Goal: Task Accomplishment & Management: Complete application form

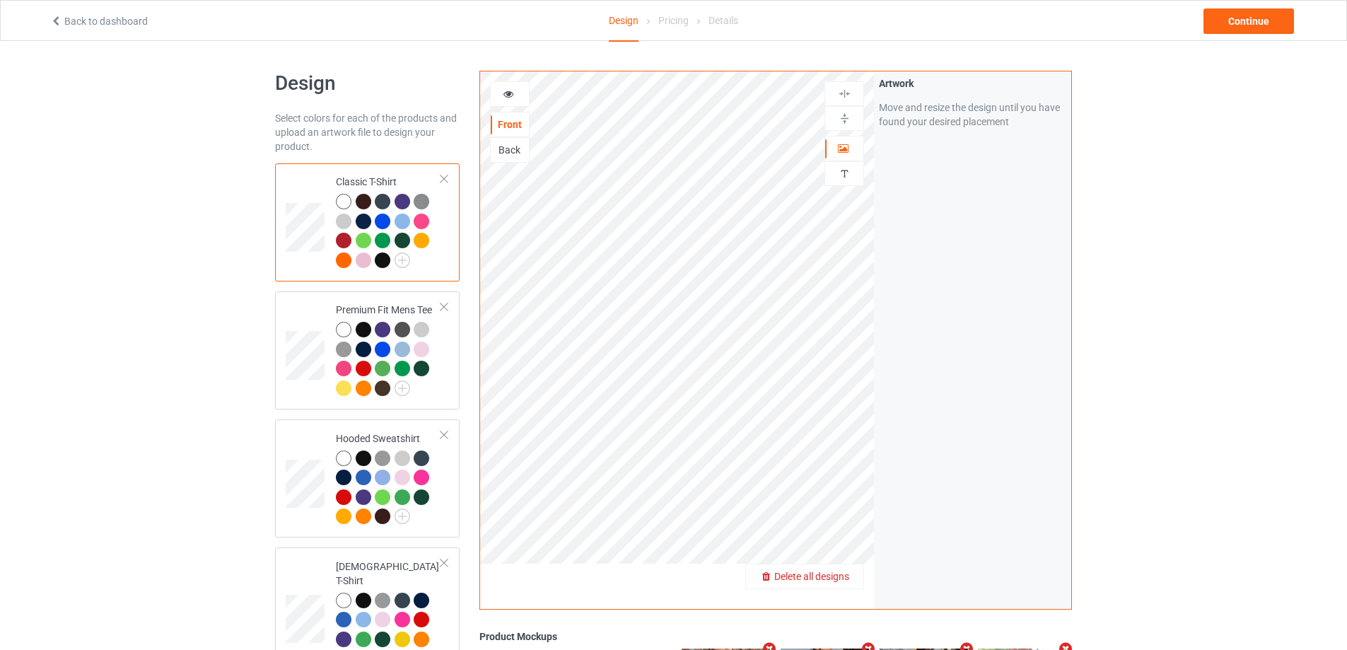
click at [837, 576] on span "Delete all designs" at bounding box center [811, 576] width 75 height 11
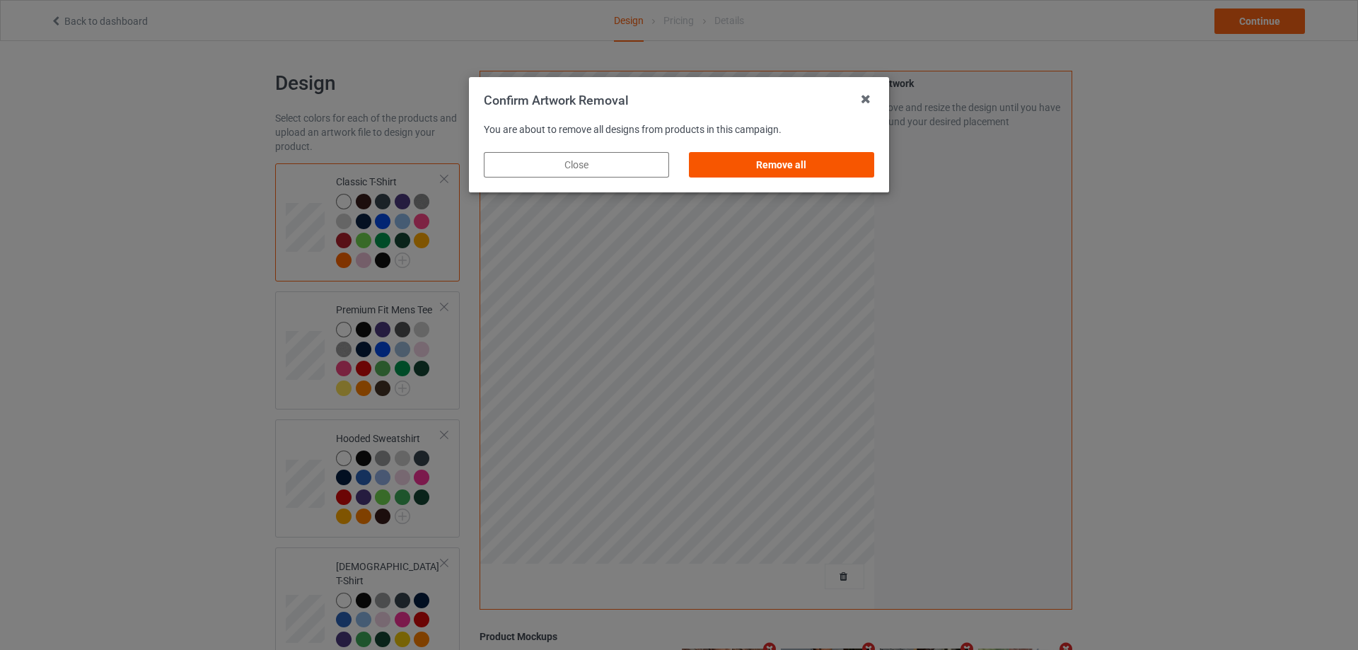
click at [866, 167] on div "Remove all" at bounding box center [781, 164] width 185 height 25
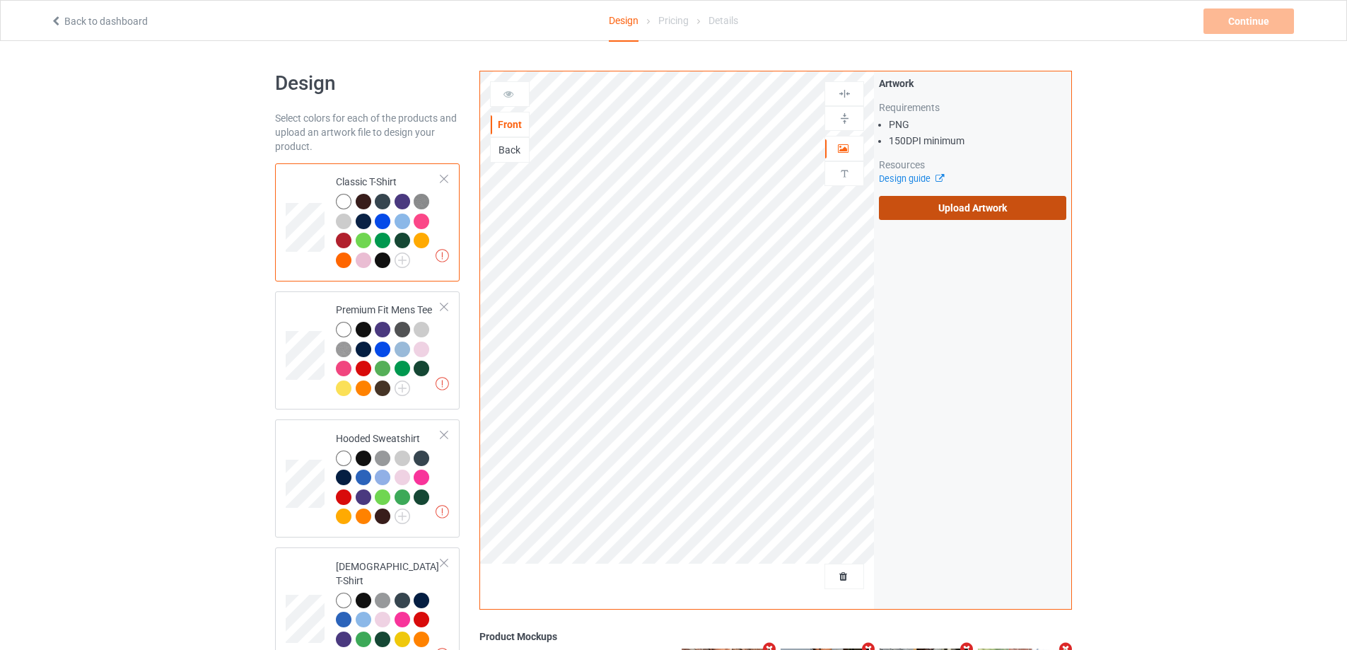
click at [948, 218] on label "Upload Artwork" at bounding box center [972, 208] width 187 height 24
click at [0, 0] on input "Upload Artwork" at bounding box center [0, 0] width 0 height 0
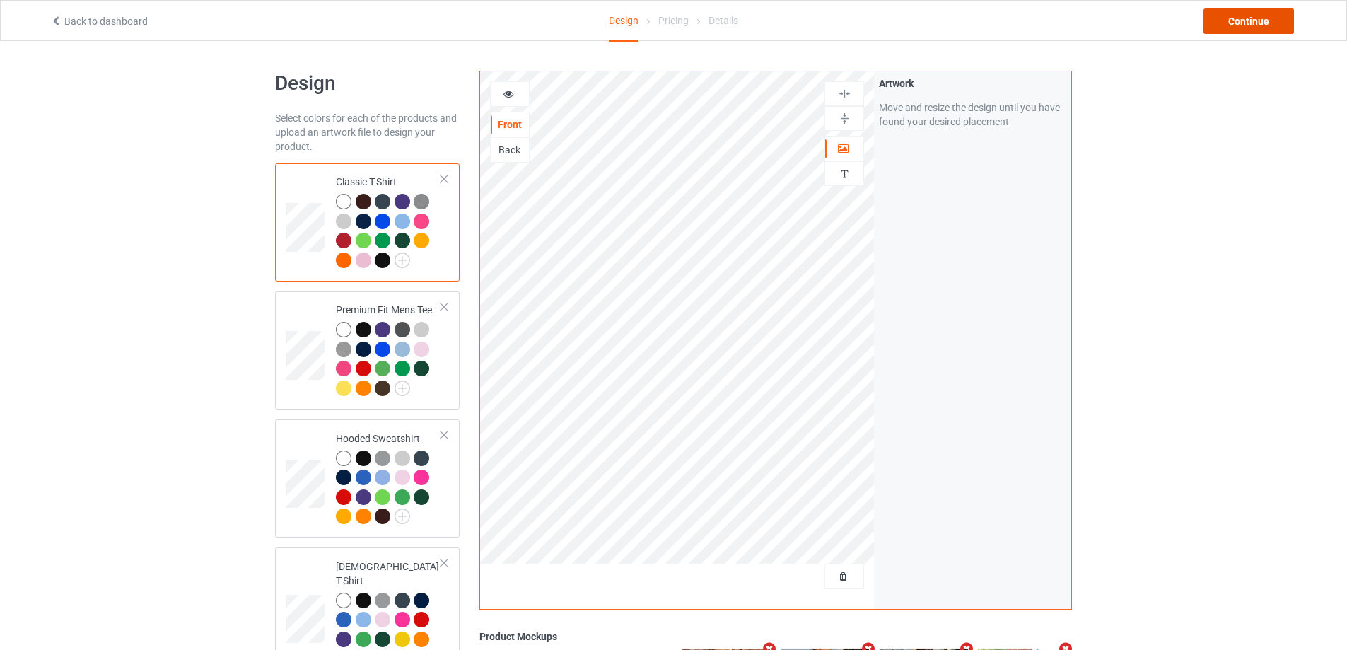
click at [1230, 26] on div "Continue" at bounding box center [1249, 20] width 91 height 25
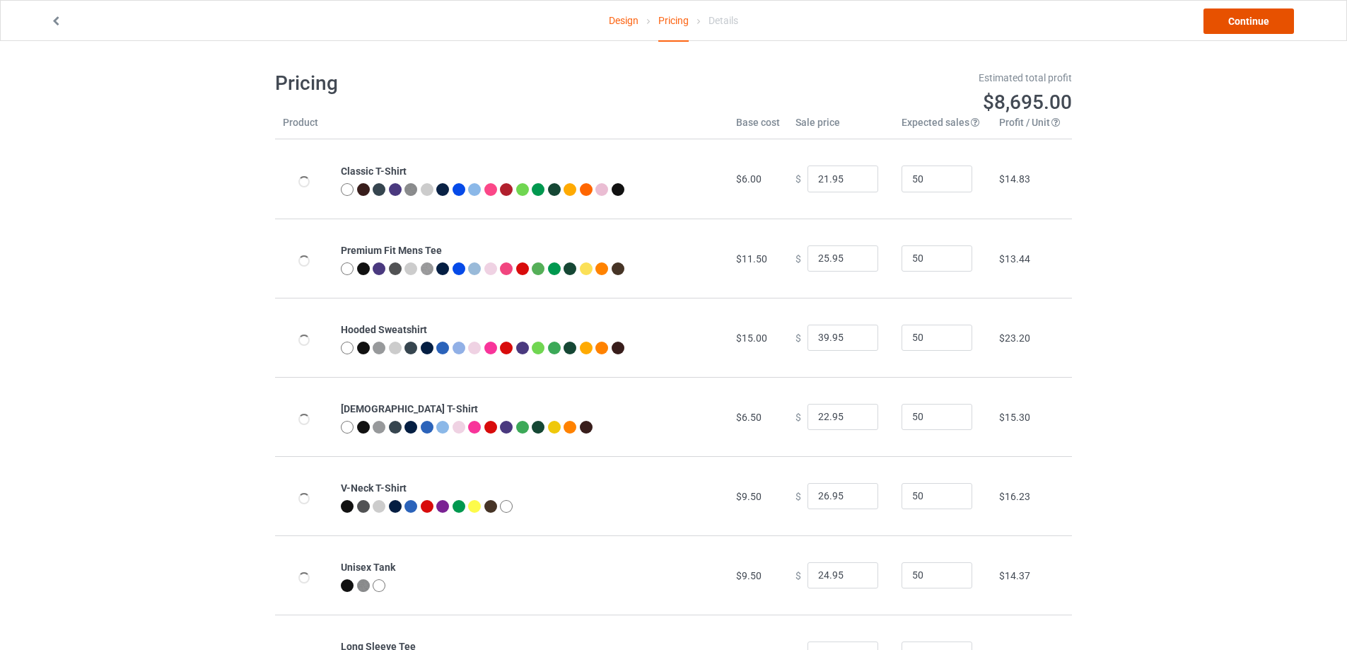
click at [1230, 26] on link "Continue" at bounding box center [1249, 20] width 91 height 25
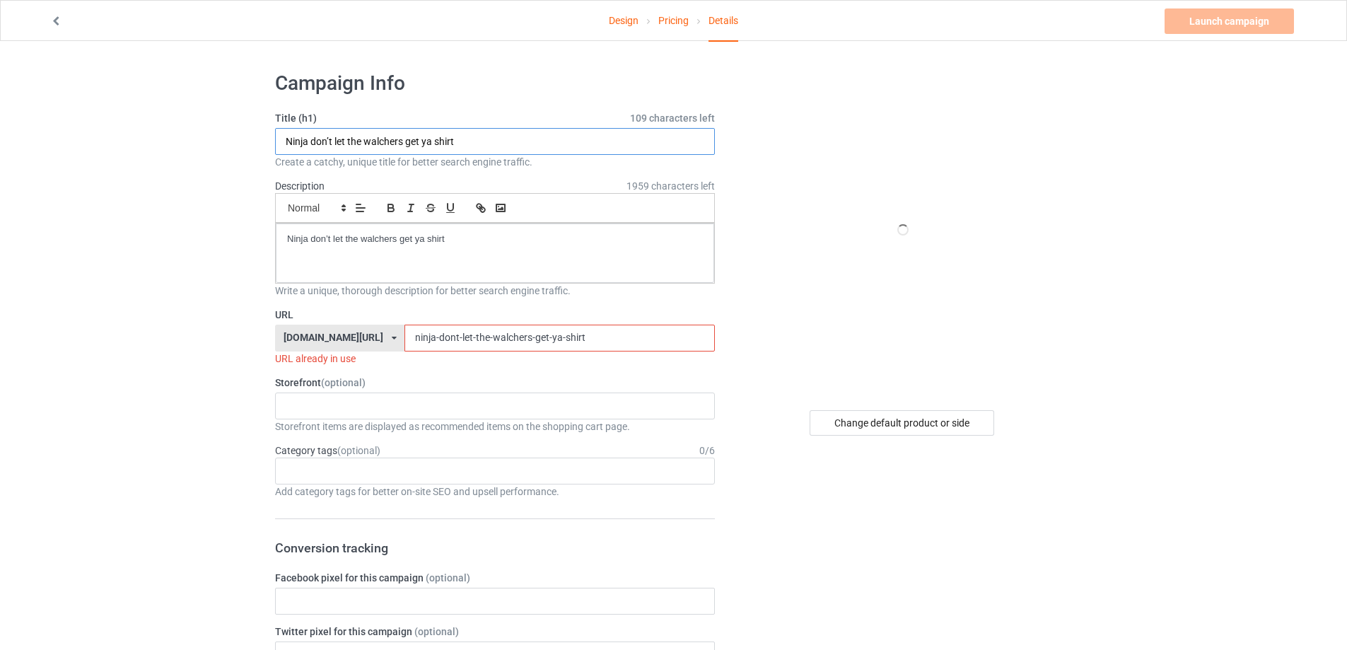
drag, startPoint x: 457, startPoint y: 137, endPoint x: 91, endPoint y: 134, distance: 366.3
paste input "Rapture I Hardly Know Er"
type input "Rapture I Hardly Know Er shirt"
drag, startPoint x: 163, startPoint y: 214, endPoint x: 155, endPoint y: 220, distance: 10.6
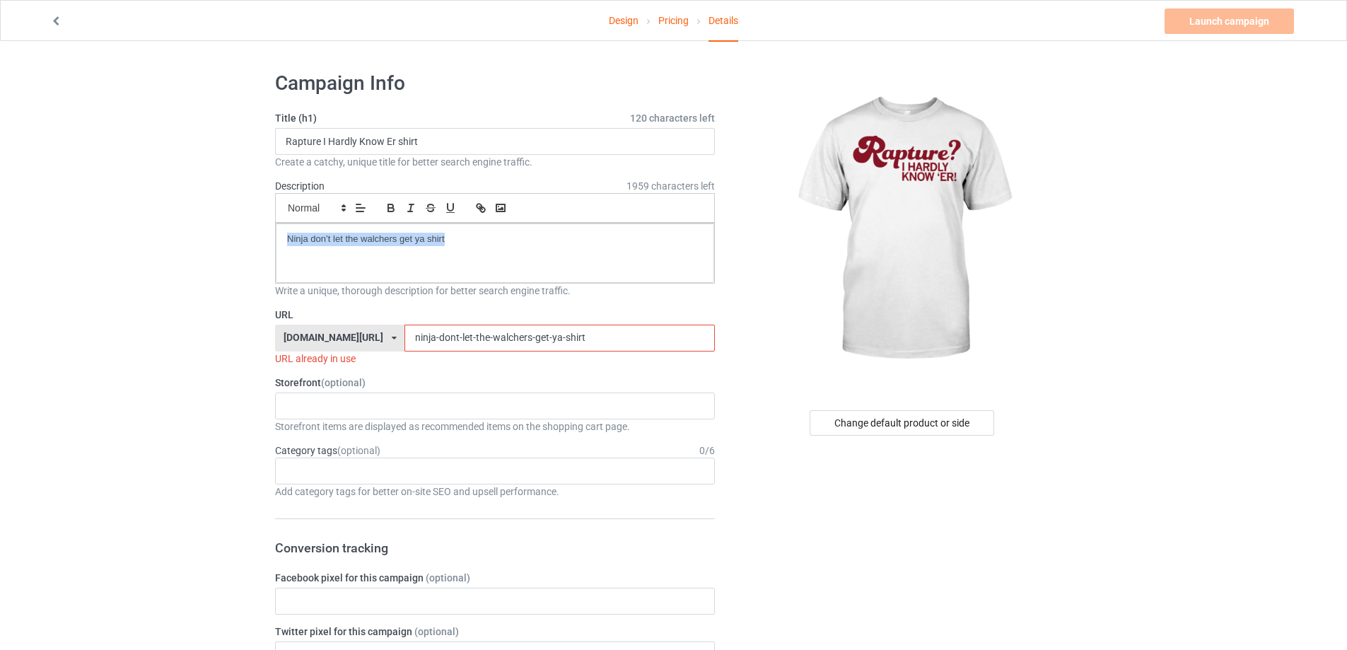
paste div
drag, startPoint x: 278, startPoint y: 320, endPoint x: 250, endPoint y: 320, distance: 27.6
paste input "rapture-i-hardly-know-er"
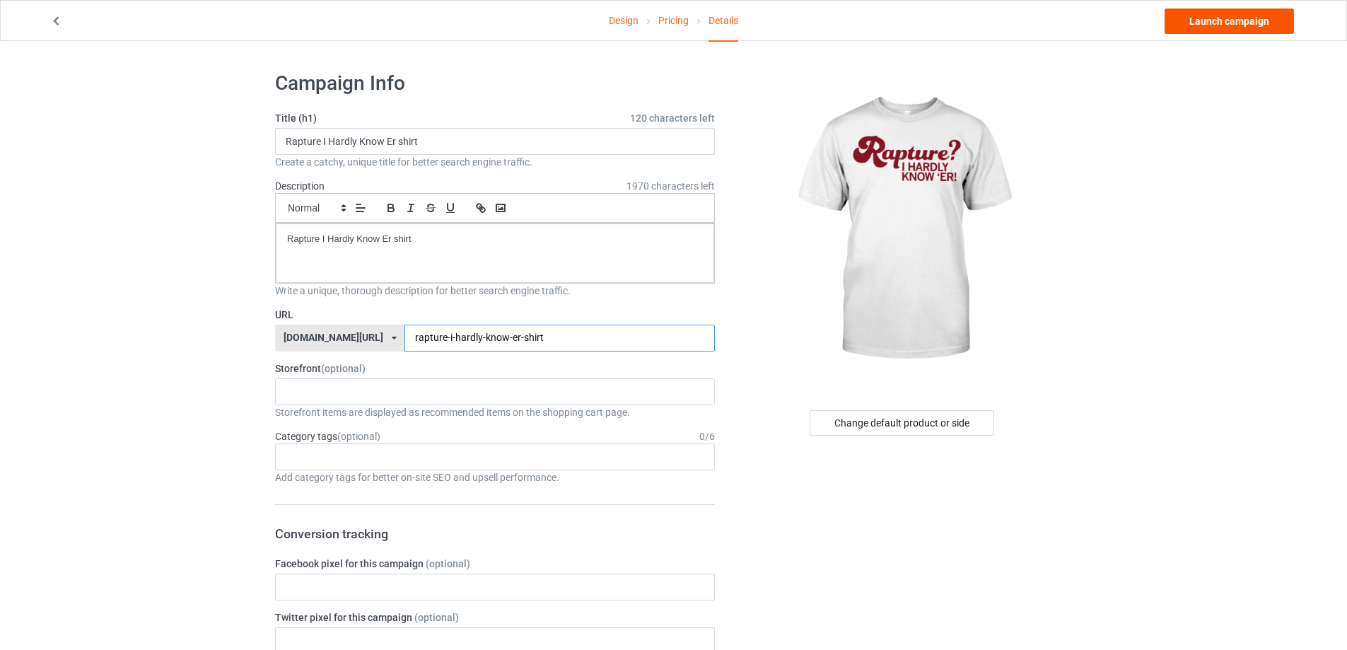
type input "rapture-i-hardly-know-er-shirt"
click at [1261, 16] on link "Launch campaign" at bounding box center [1229, 20] width 129 height 25
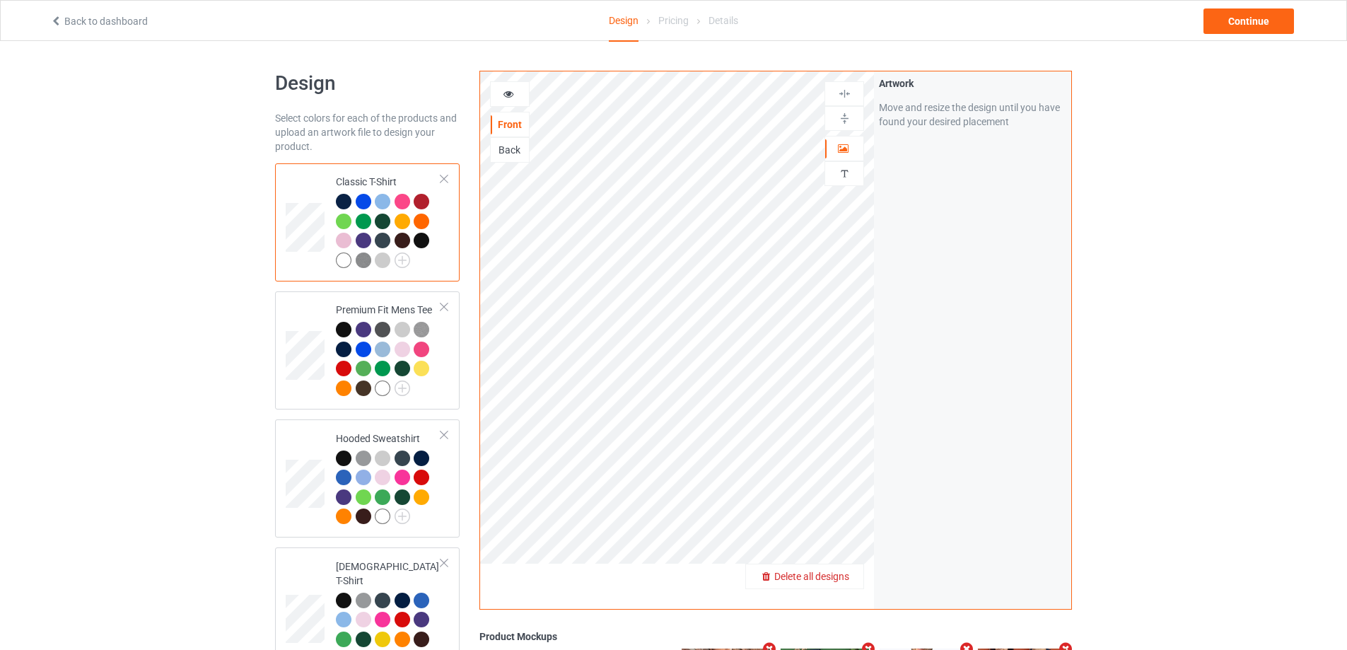
click at [843, 580] on span "Delete all designs" at bounding box center [811, 576] width 75 height 11
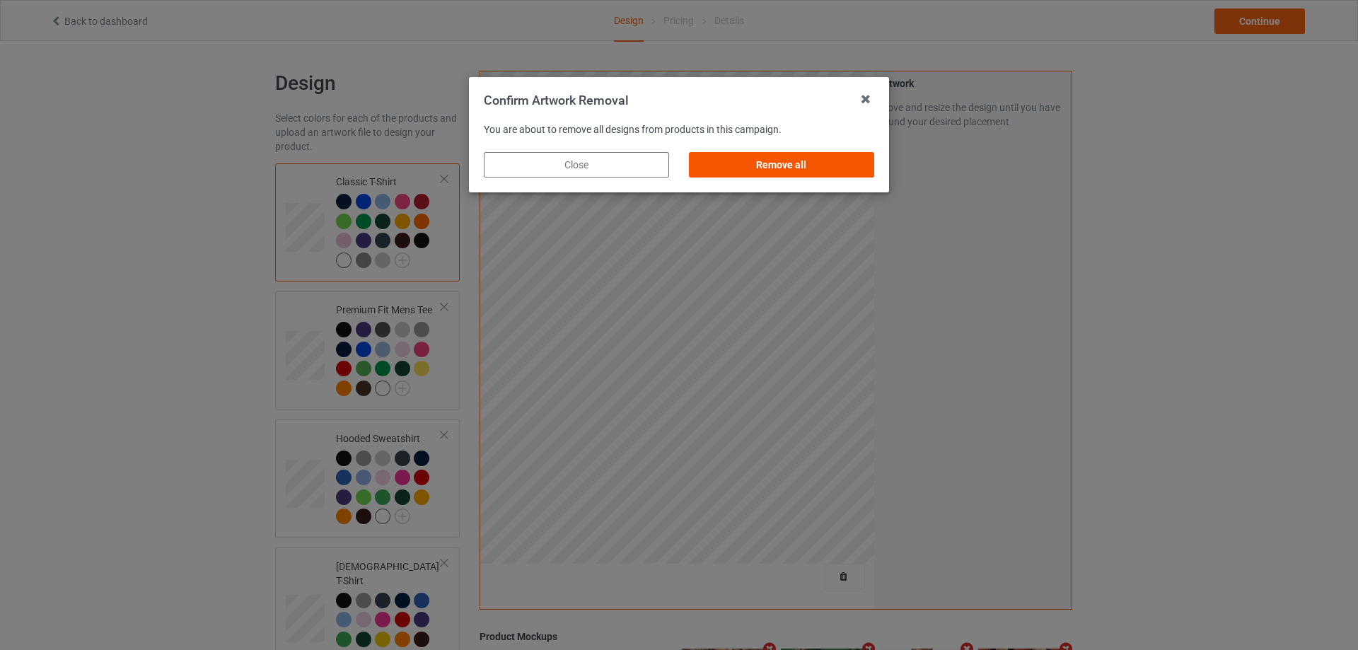
click at [798, 163] on div "Remove all" at bounding box center [781, 164] width 185 height 25
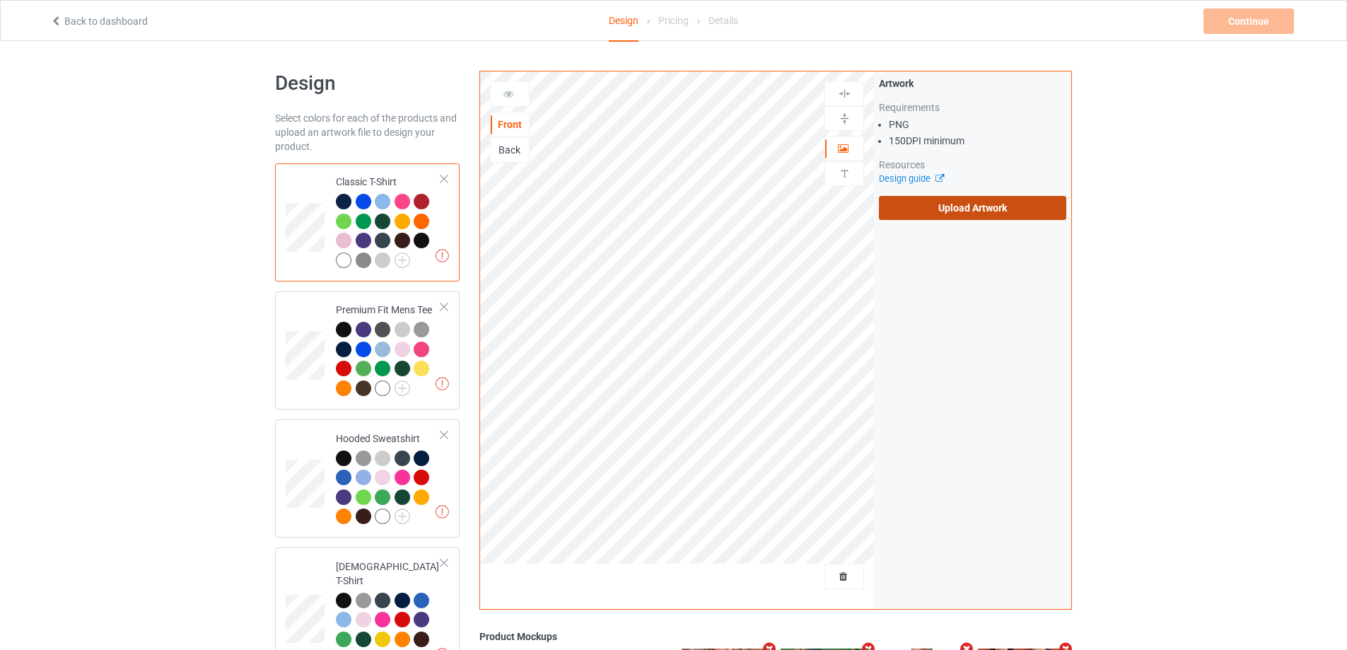
click at [955, 202] on label "Upload Artwork" at bounding box center [972, 208] width 187 height 24
click at [0, 0] on input "Upload Artwork" at bounding box center [0, 0] width 0 height 0
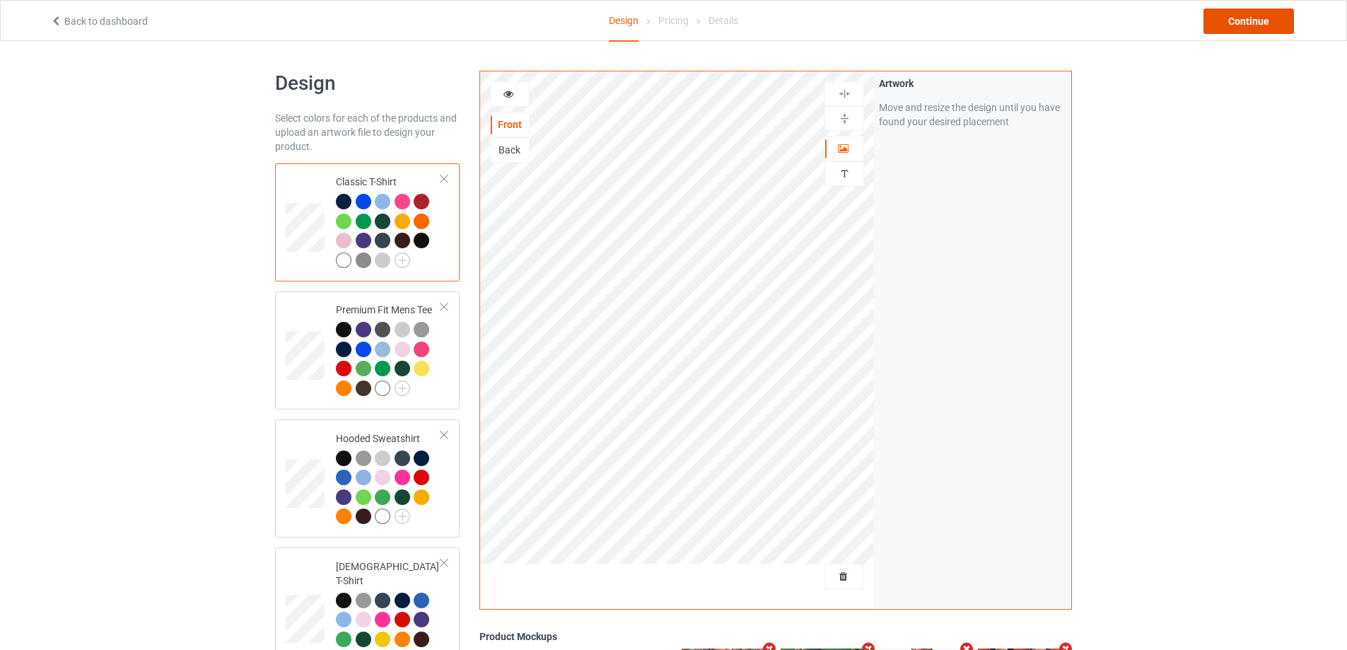
click at [1253, 11] on div "Continue" at bounding box center [1249, 20] width 91 height 25
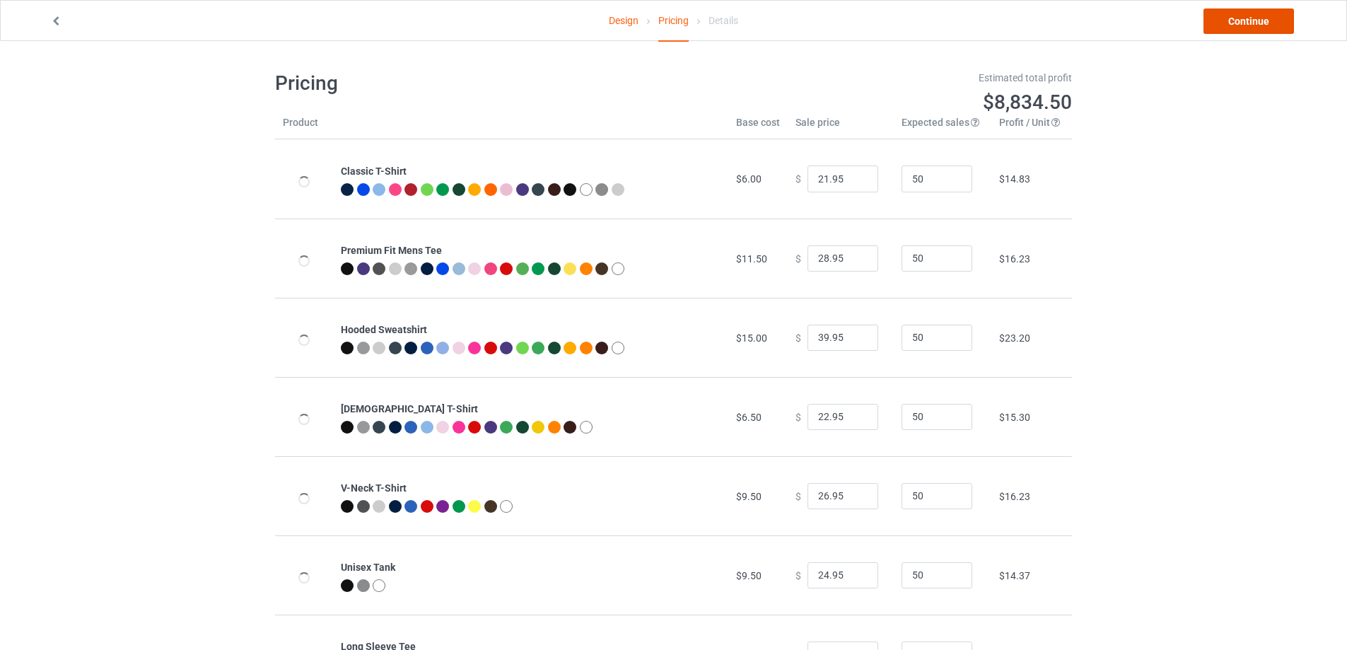
click at [1253, 11] on link "Continue" at bounding box center [1249, 20] width 91 height 25
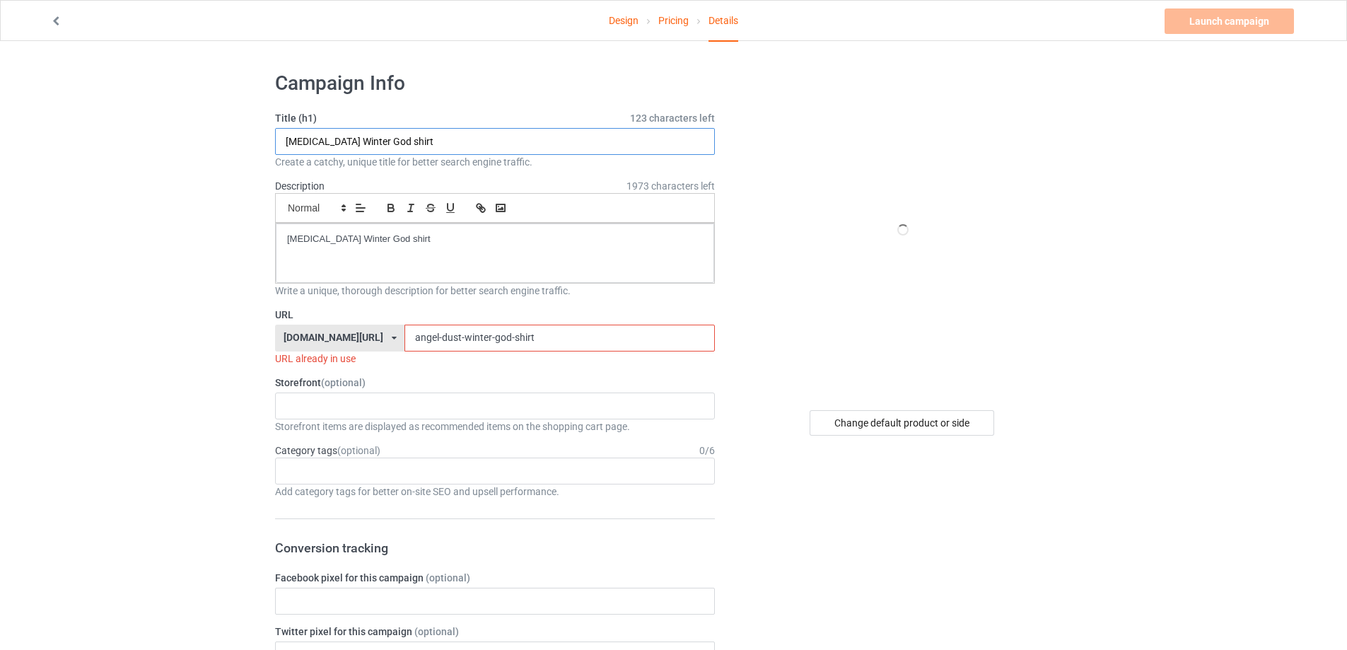
paste input "Jesus Is Coming Everyone Look Busy"
type input "Jesus Is Coming Everyone Look Busy shirt"
drag, startPoint x: 491, startPoint y: 338, endPoint x: 358, endPoint y: 327, distance: 133.4
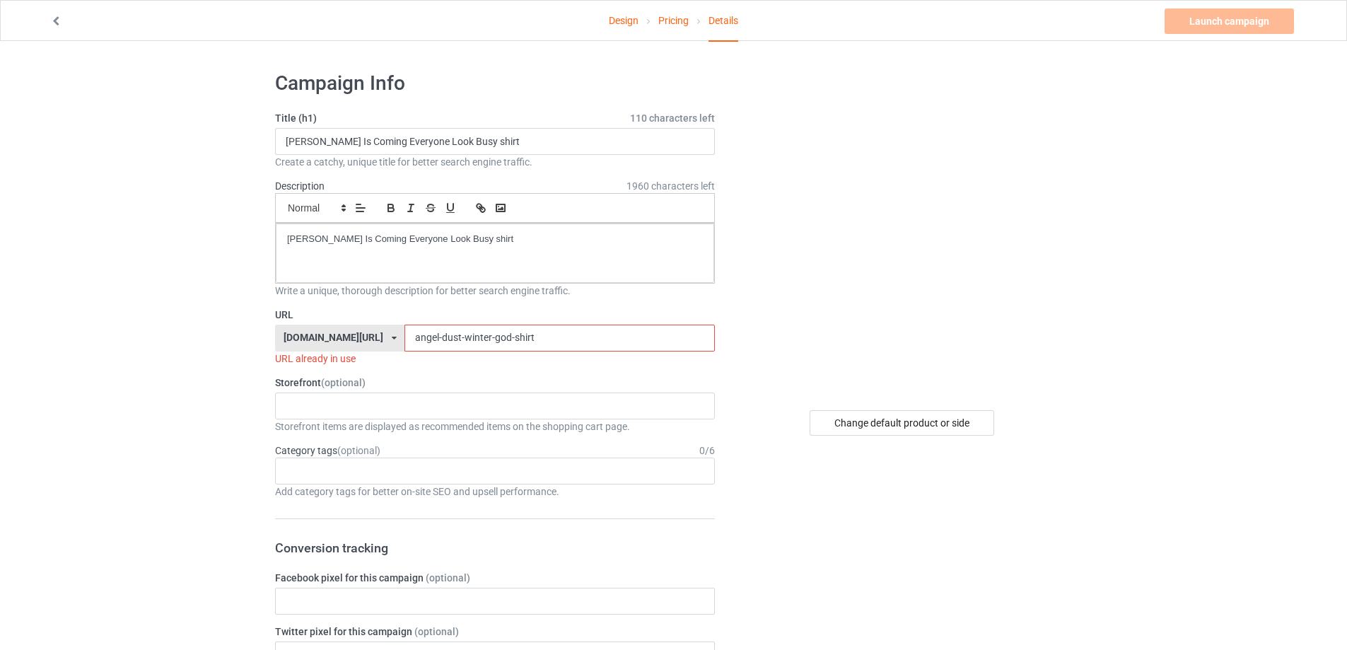
click at [358, 327] on div "teechip.com/ teetrendus.com/ teechip.com/ 5cd2f964b197f721e1cad219 587d0d41cee3…" at bounding box center [495, 338] width 440 height 27
paste input "jesus-is-coming-everyone-look-busy"
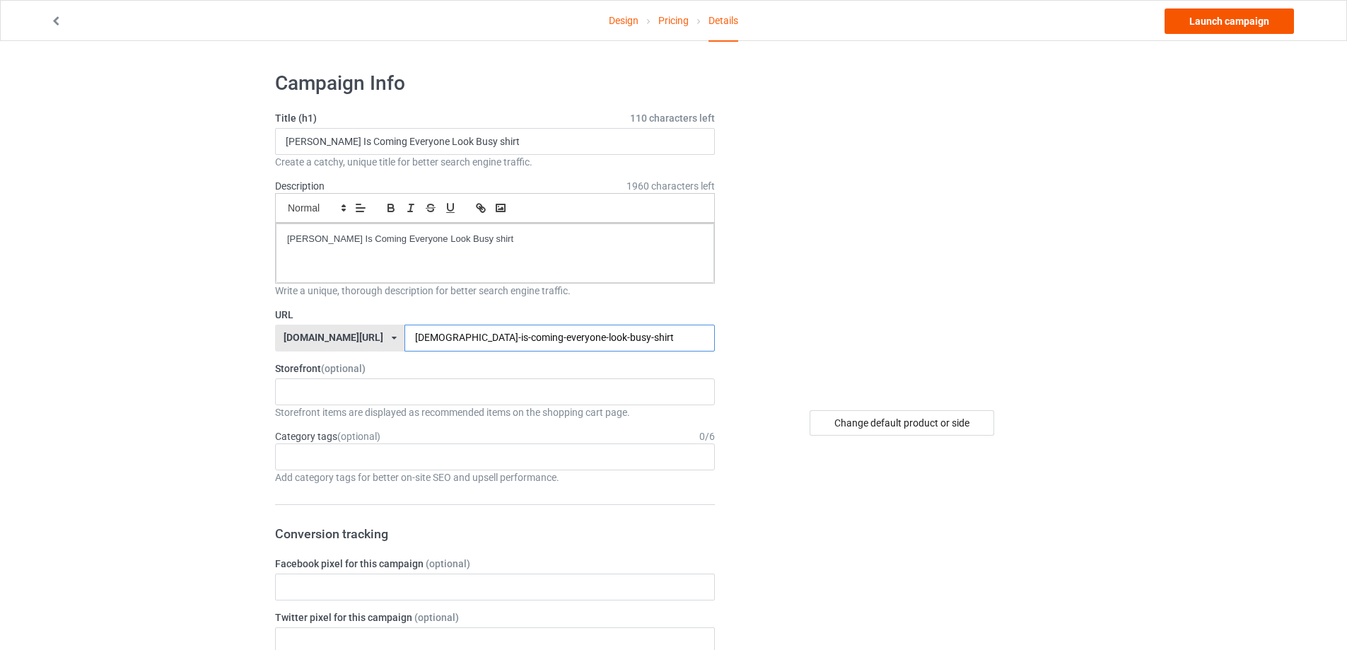
type input "[DEMOGRAPHIC_DATA]-is-coming-everyone-look-busy-shirt"
click at [1231, 25] on link "Launch campaign" at bounding box center [1229, 20] width 129 height 25
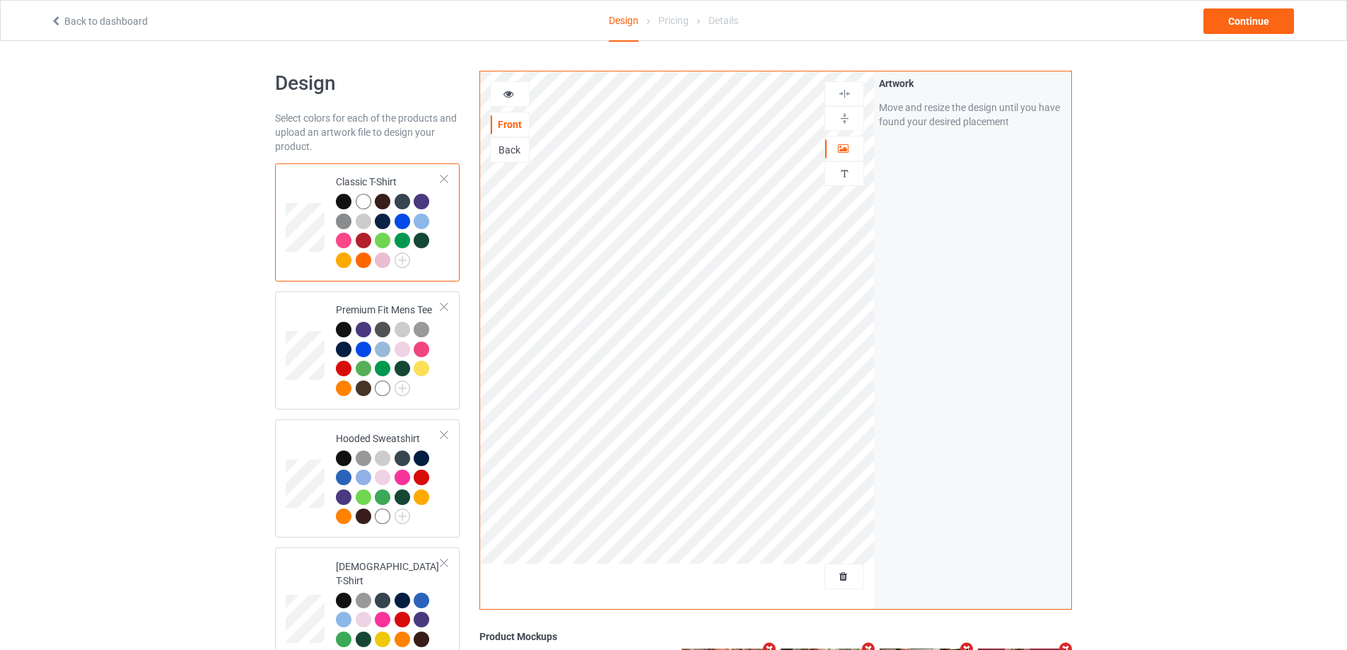
click at [835, 569] on div at bounding box center [845, 576] width 40 height 25
click at [839, 575] on span "Delete all designs" at bounding box center [811, 576] width 75 height 11
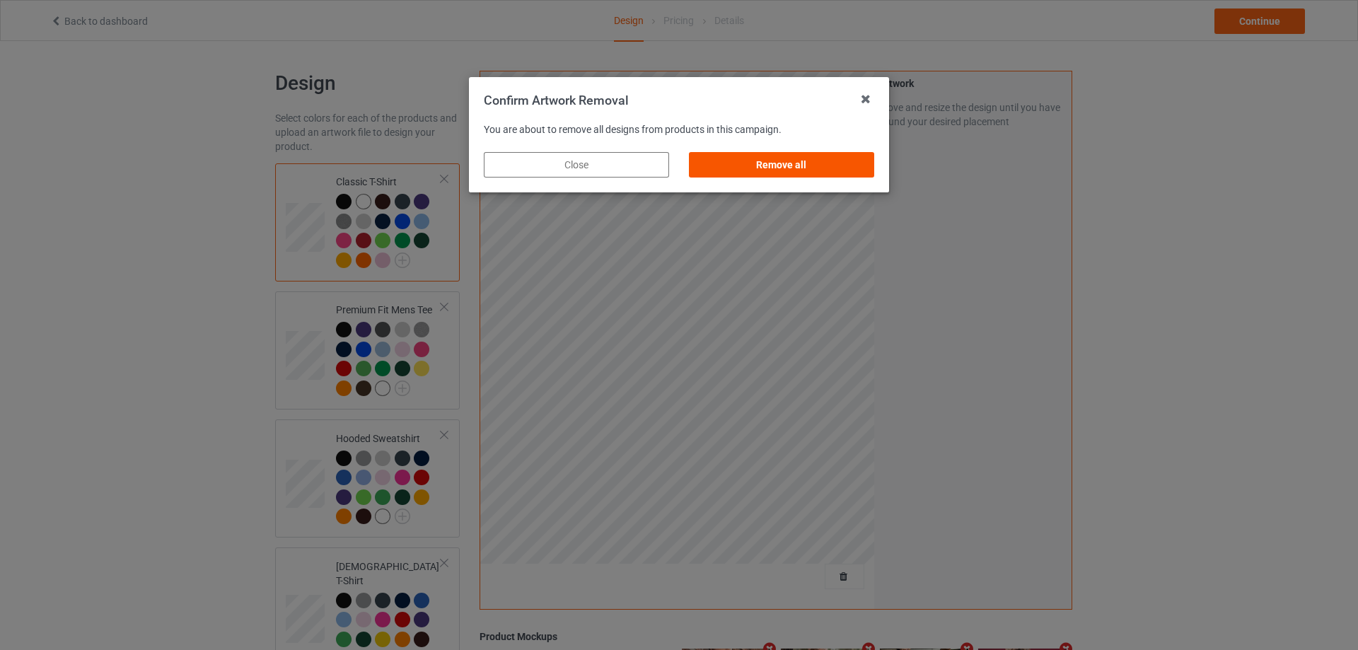
click at [797, 166] on div "Remove all" at bounding box center [781, 164] width 185 height 25
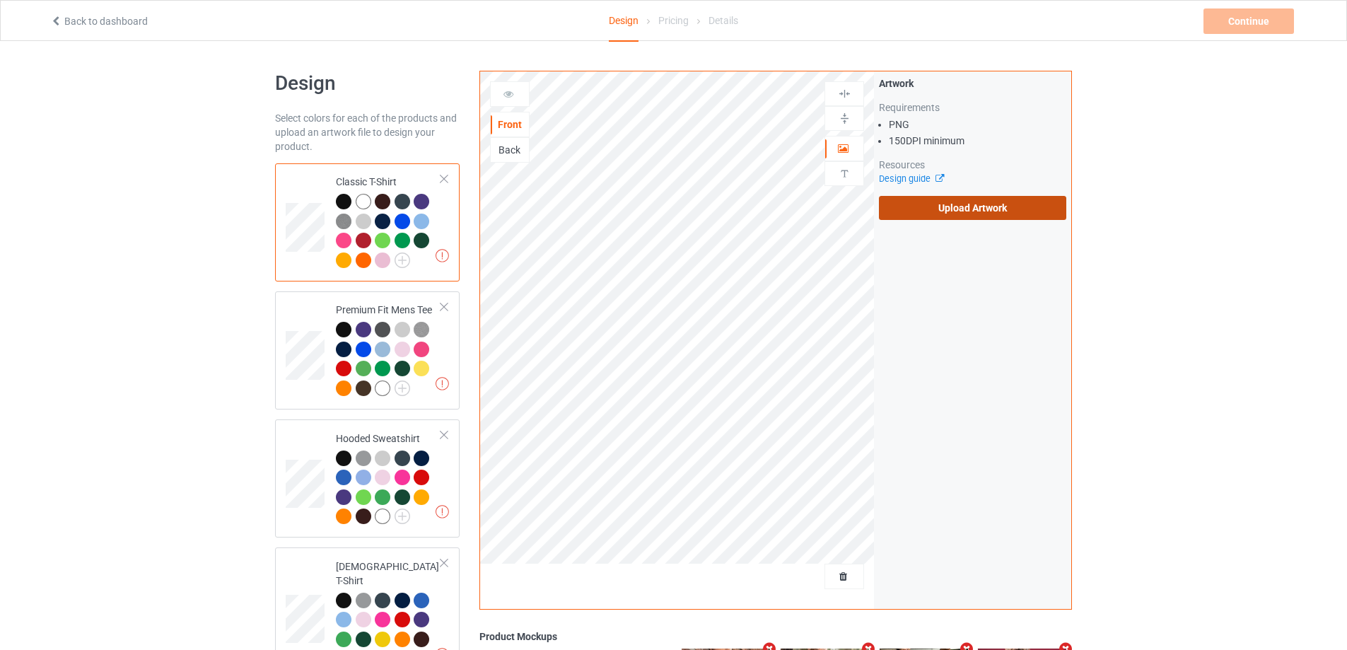
click at [914, 206] on label "Upload Artwork" at bounding box center [972, 208] width 187 height 24
click at [0, 0] on input "Upload Artwork" at bounding box center [0, 0] width 0 height 0
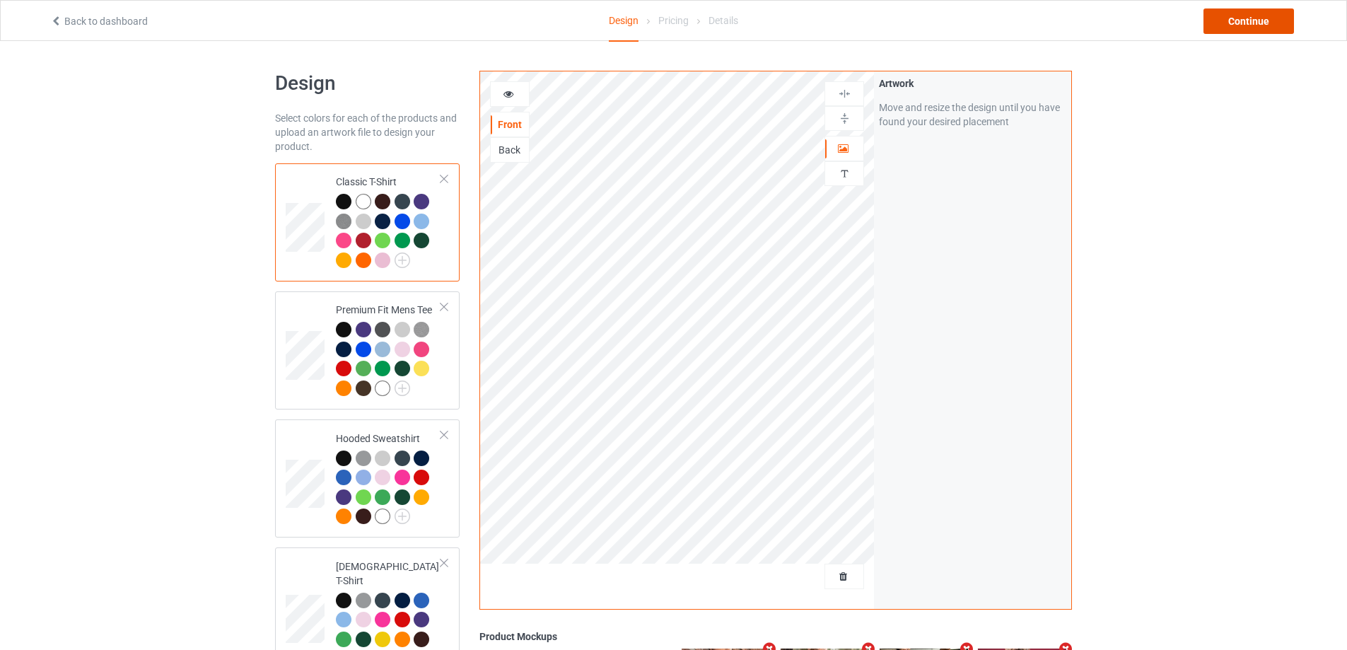
click at [1225, 11] on div "Continue" at bounding box center [1249, 20] width 91 height 25
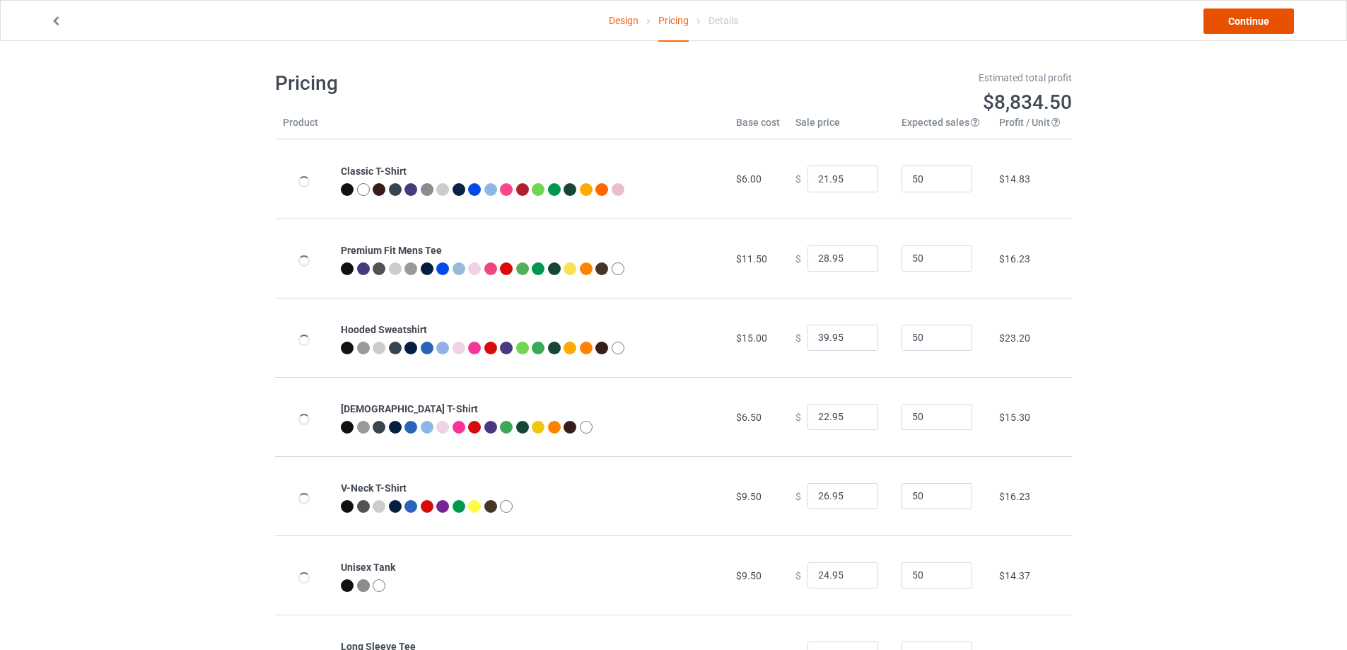
click at [1225, 11] on link "Continue" at bounding box center [1249, 20] width 91 height 25
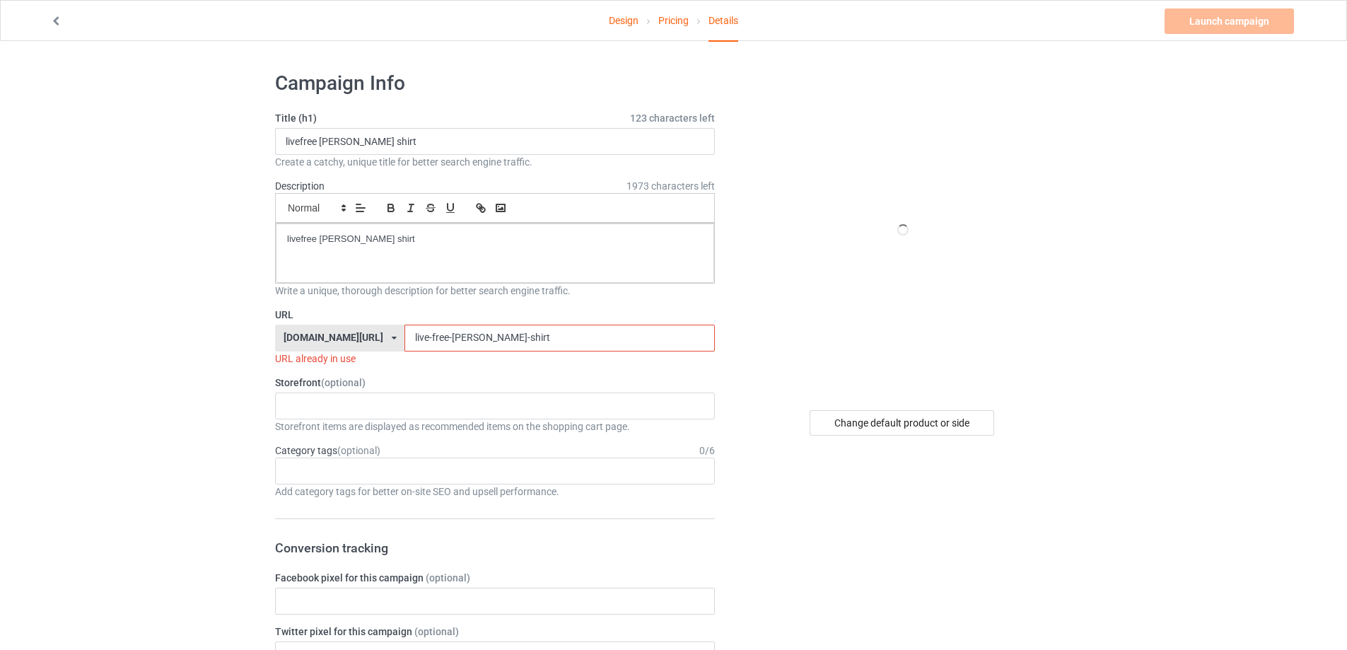
click at [433, 127] on div "Title (h1) 123 characters left livefree charlie kirk shirt Create a catchy, uni…" at bounding box center [495, 140] width 440 height 58
drag, startPoint x: 230, startPoint y: 142, endPoint x: 193, endPoint y: 158, distance: 39.9
paste input "Toadies Do You Wanna Die"
type input "Toadies Do You Wanna Die shirt"
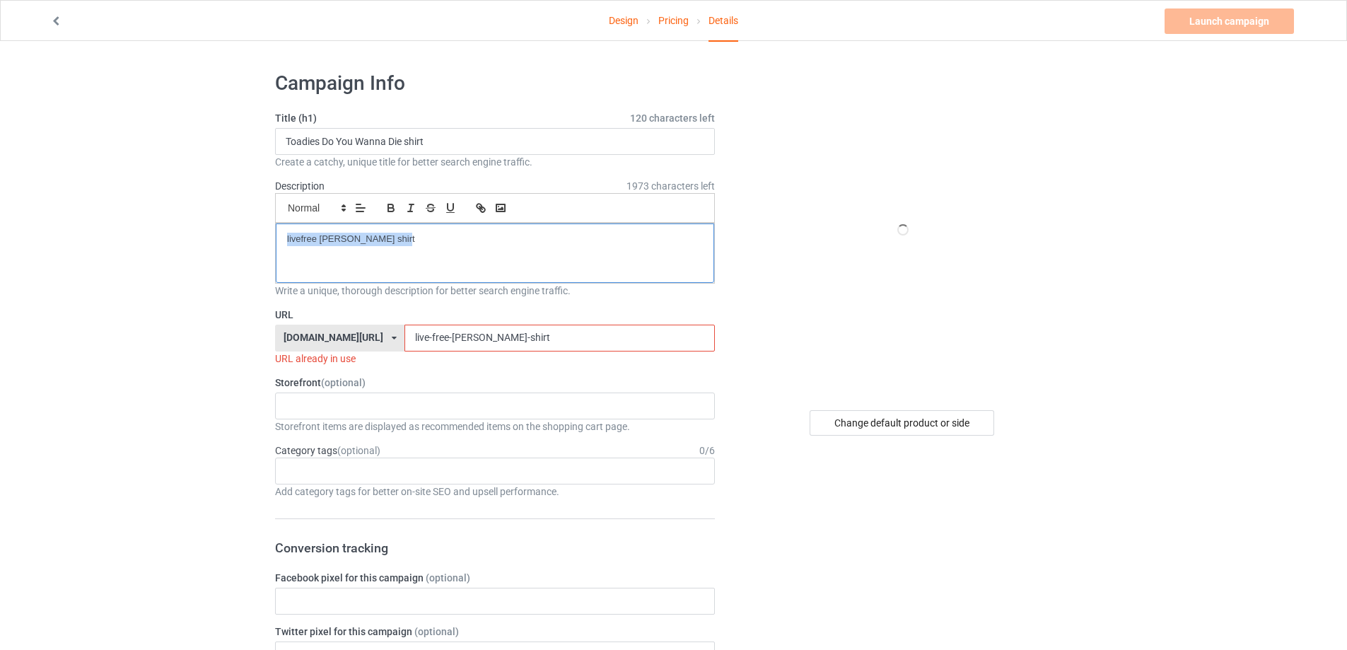
drag, startPoint x: 453, startPoint y: 246, endPoint x: 199, endPoint y: 236, distance: 254.0
paste div
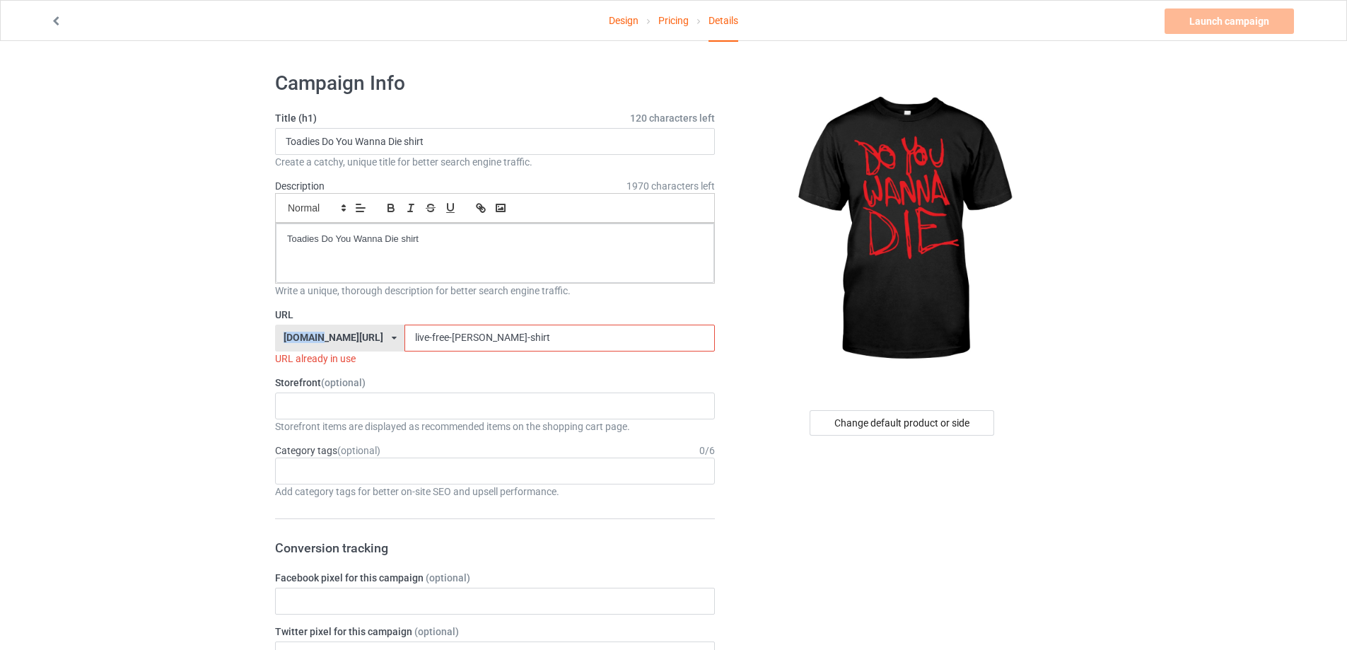
drag, startPoint x: 498, startPoint y: 319, endPoint x: 312, endPoint y: 339, distance: 187.1
click at [312, 339] on div "URL teechip.com/ teetrendus.com/ teechip.com/ 5cd2f964b197f721e1cad219 587d0d41…" at bounding box center [495, 337] width 440 height 58
drag, startPoint x: 538, startPoint y: 347, endPoint x: 229, endPoint y: 344, distance: 309.0
paste input "toadies-do-you-wanna-die"
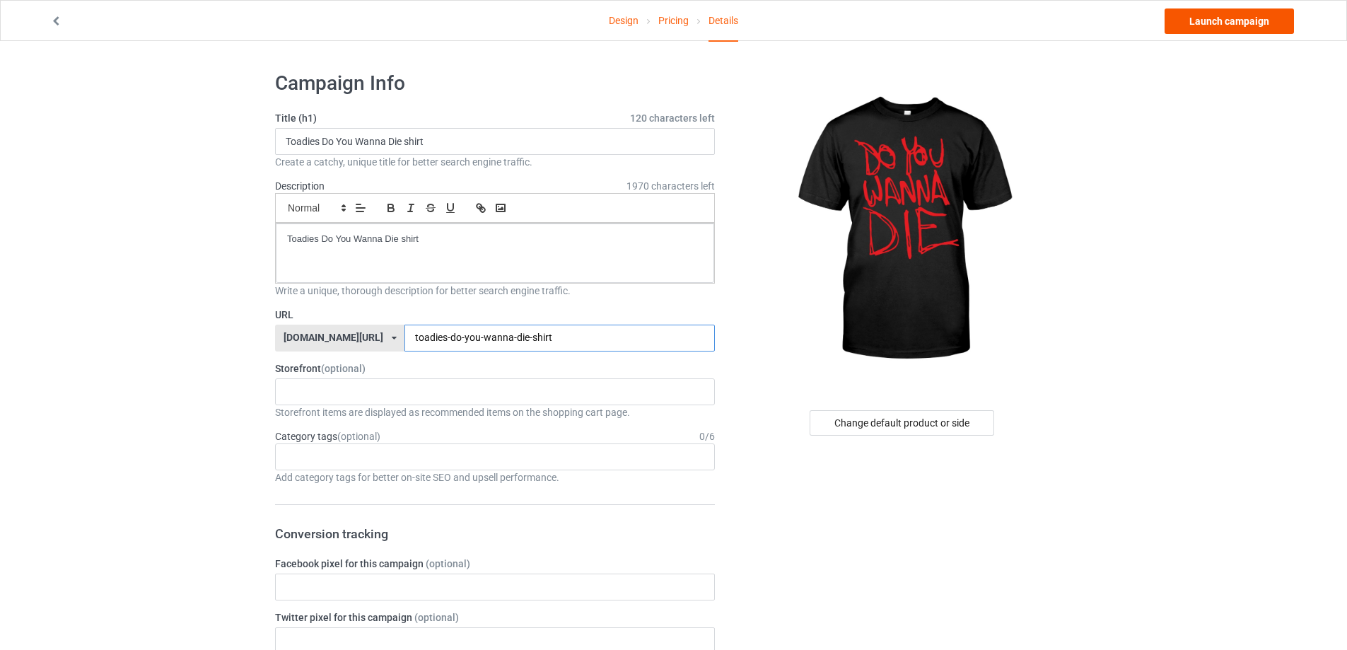
type input "toadies-do-you-wanna-die-shirt"
click at [1232, 21] on link "Launch campaign" at bounding box center [1229, 20] width 129 height 25
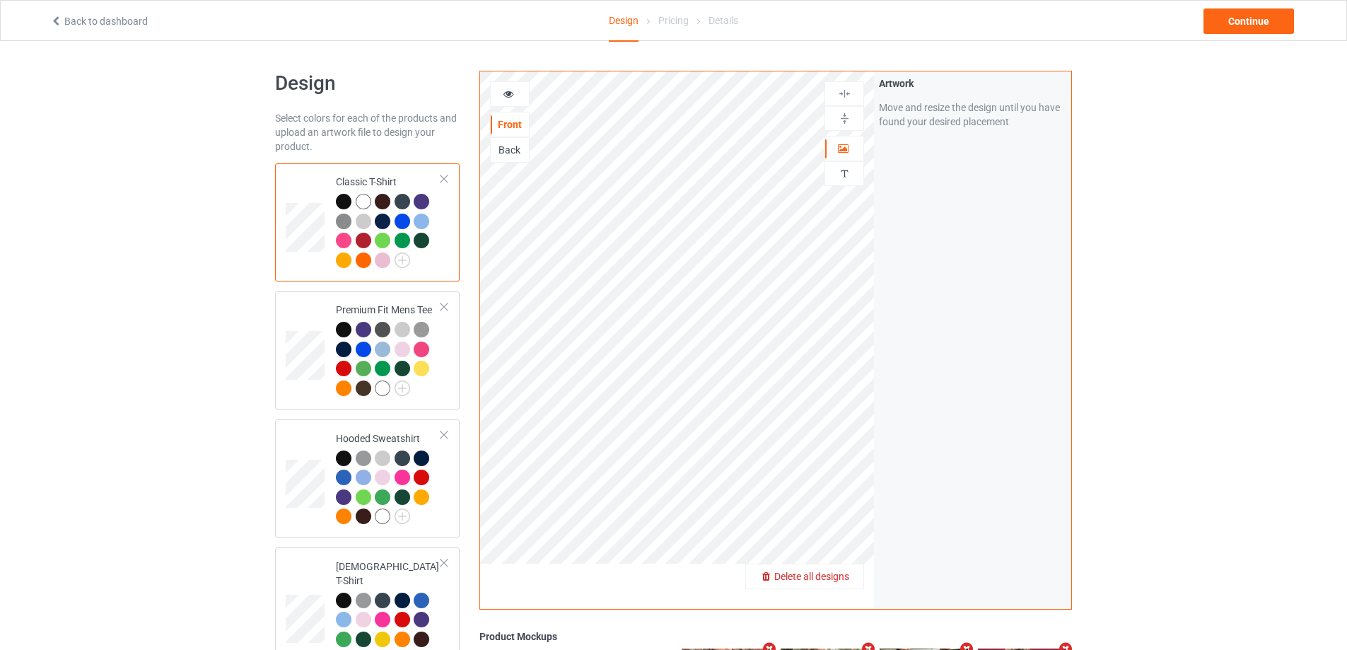
click at [817, 569] on div "Delete all designs" at bounding box center [804, 576] width 117 height 14
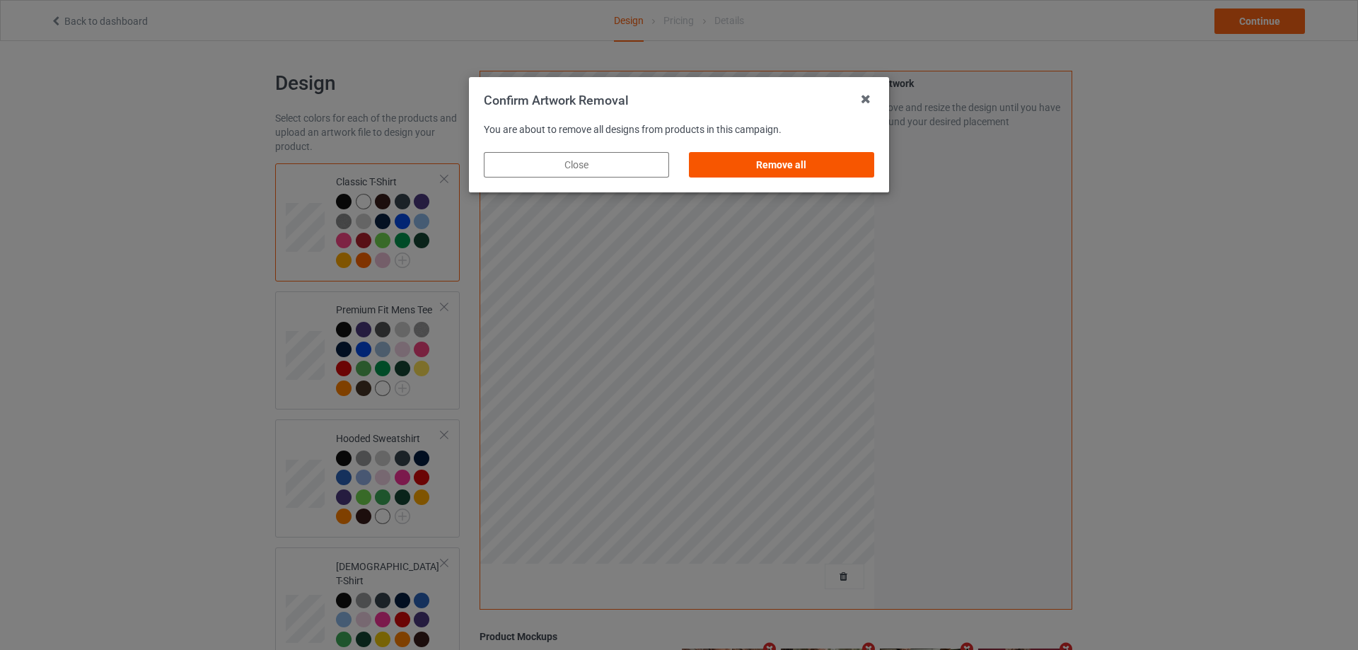
click at [805, 163] on div "Remove all" at bounding box center [781, 164] width 185 height 25
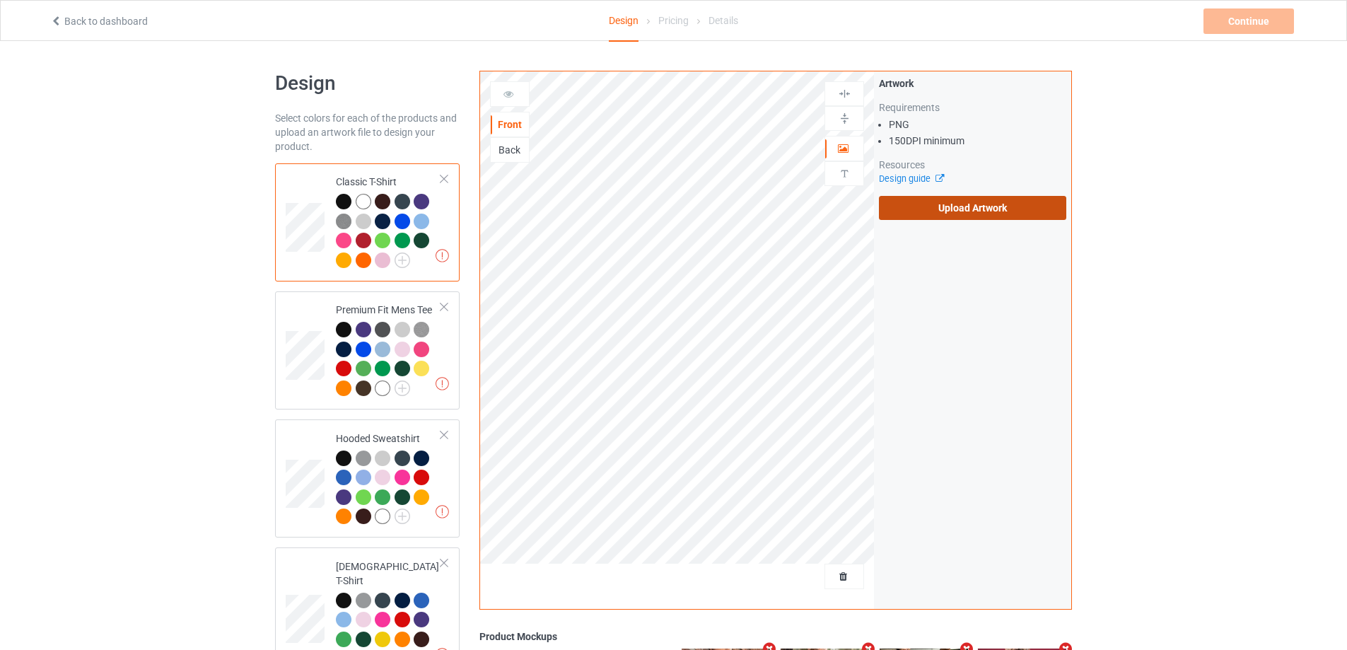
click at [933, 209] on label "Upload Artwork" at bounding box center [972, 208] width 187 height 24
click at [0, 0] on input "Upload Artwork" at bounding box center [0, 0] width 0 height 0
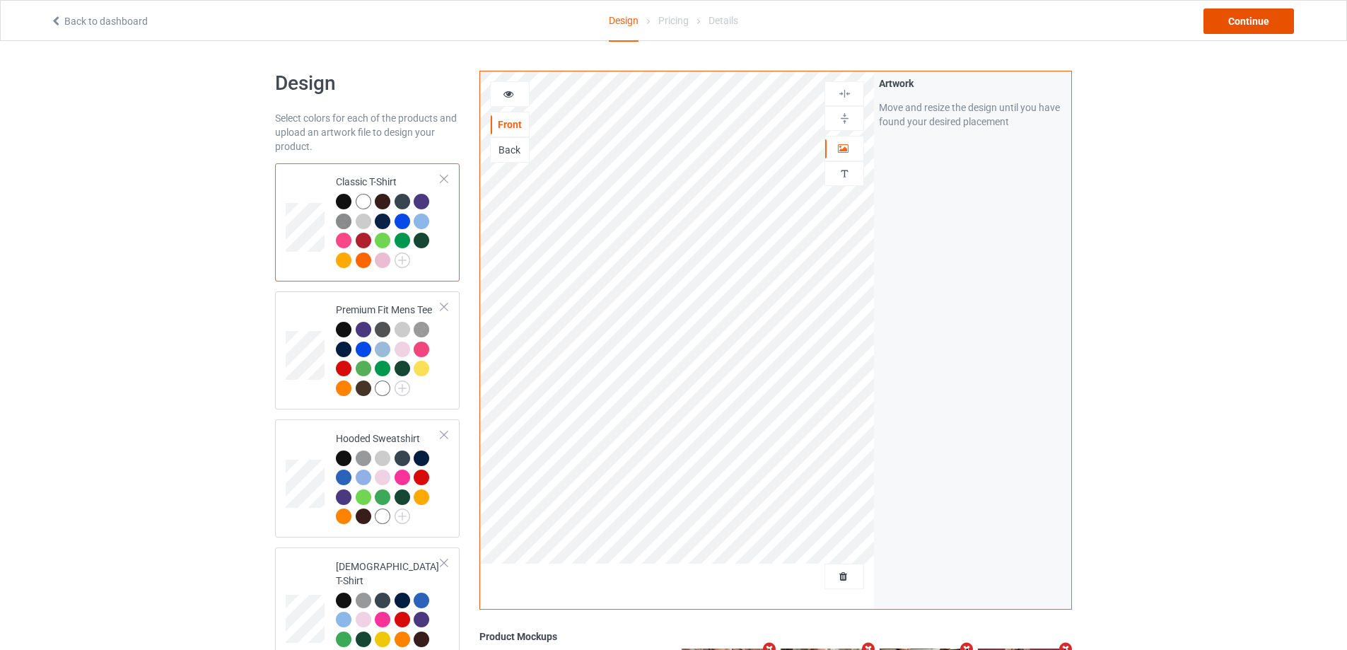
click at [1242, 16] on div "Continue" at bounding box center [1249, 20] width 91 height 25
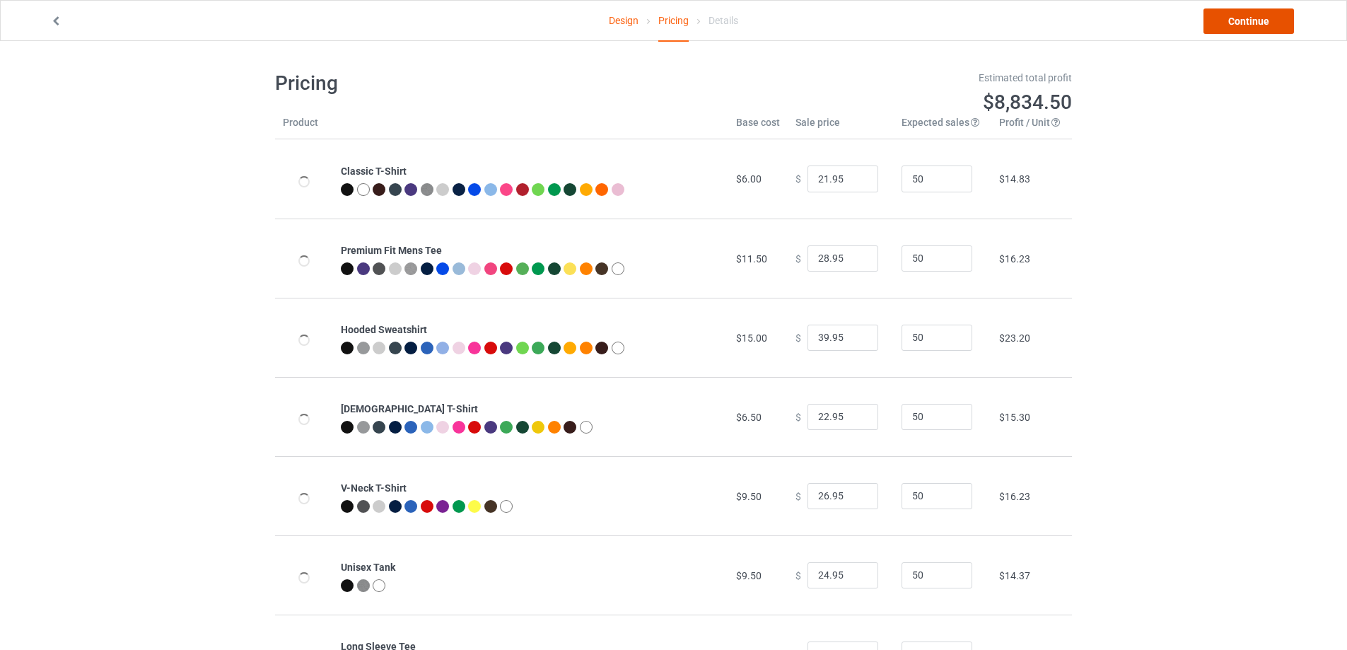
click at [1240, 17] on link "Continue" at bounding box center [1249, 20] width 91 height 25
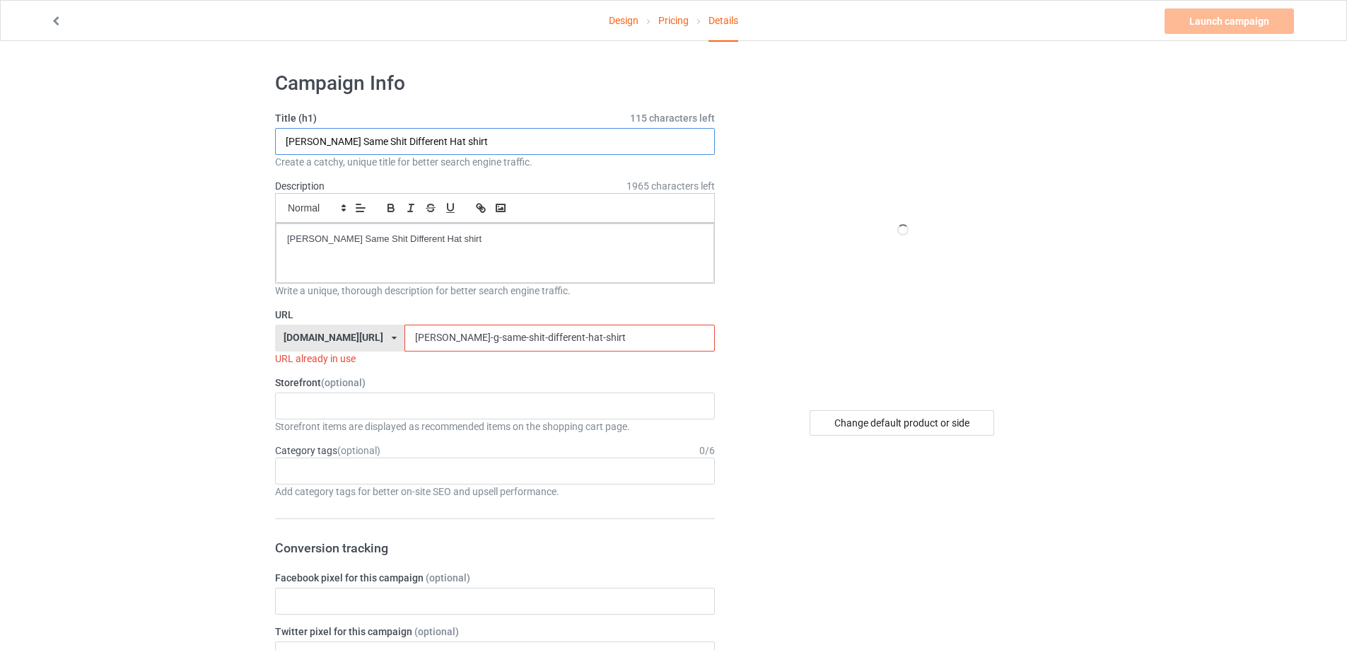
paste input "Hell Yes"
type input "Hell Yes shirt"
drag, startPoint x: 417, startPoint y: 247, endPoint x: 143, endPoint y: 246, distance: 274.4
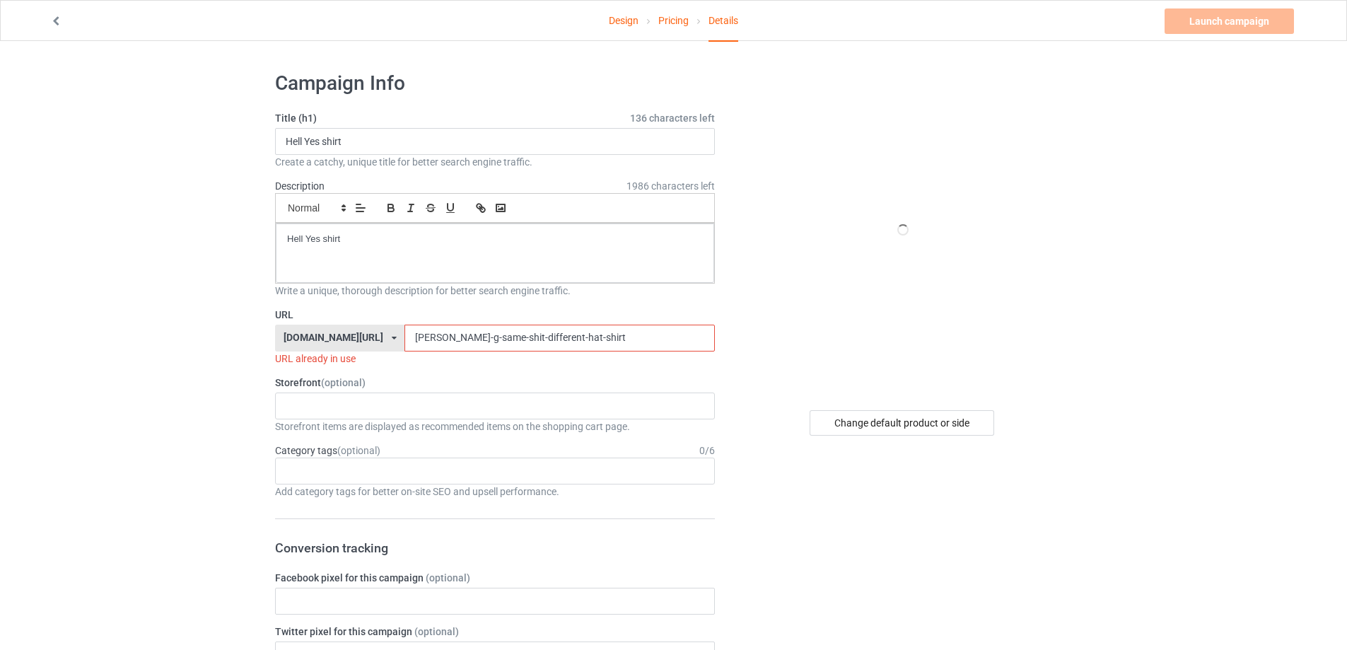
paste input "Hell Yes"
drag, startPoint x: 563, startPoint y: 339, endPoint x: 291, endPoint y: 331, distance: 271.7
drag, startPoint x: 394, startPoint y: 336, endPoint x: 443, endPoint y: 357, distance: 53.9
click at [404, 337] on input "Hell Yes shirt" at bounding box center [559, 338] width 310 height 27
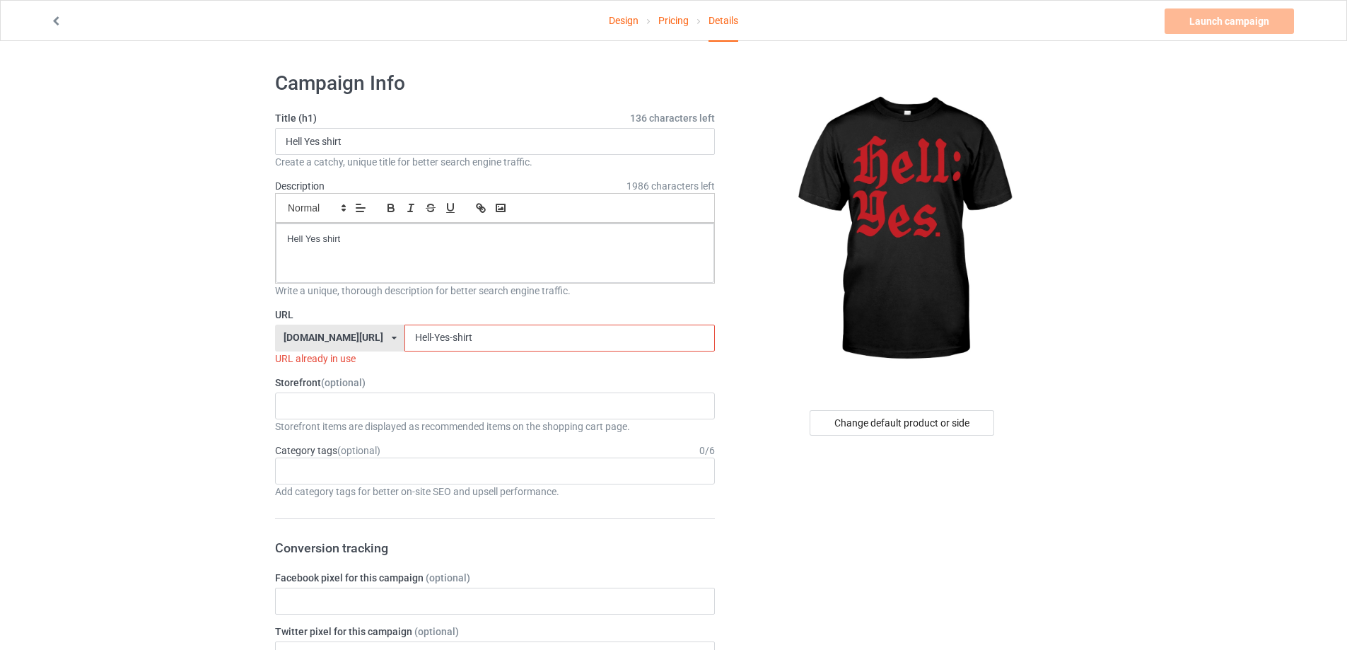
click at [450, 333] on input "Hell-Yes-shirt" at bounding box center [559, 338] width 310 height 27
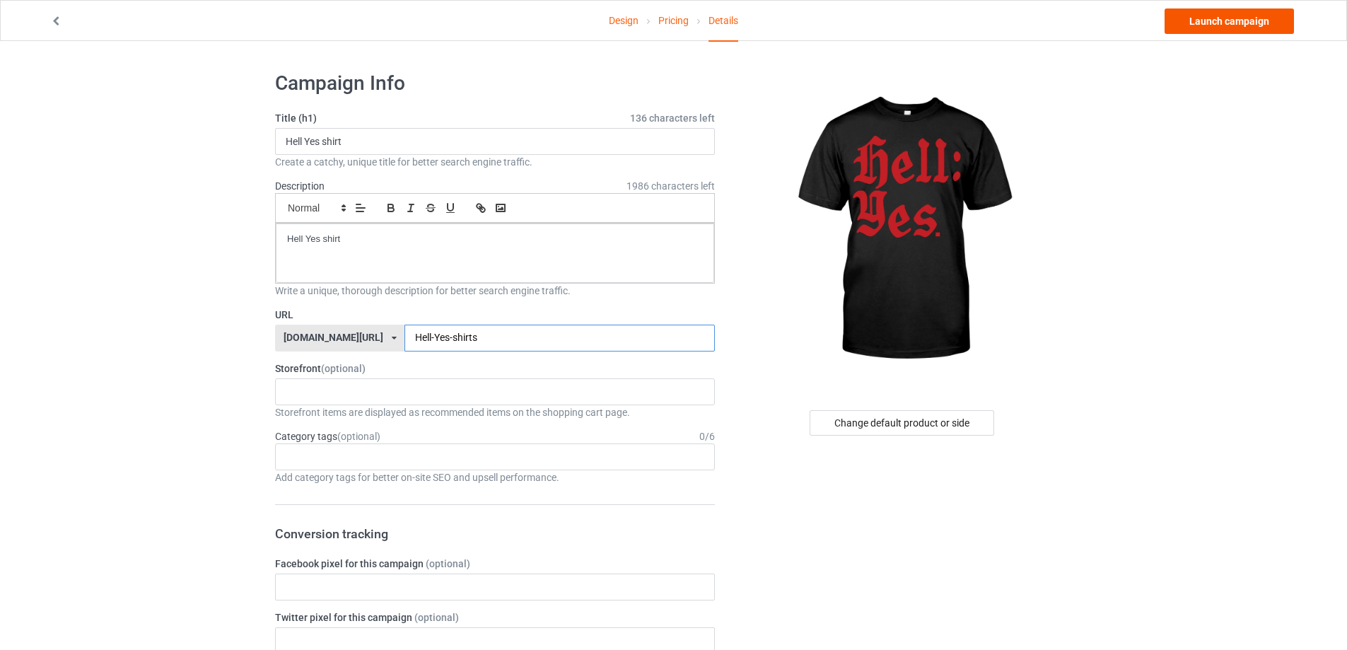
type input "Hell-Yes-shirts"
click at [1254, 28] on link "Launch campaign" at bounding box center [1229, 20] width 129 height 25
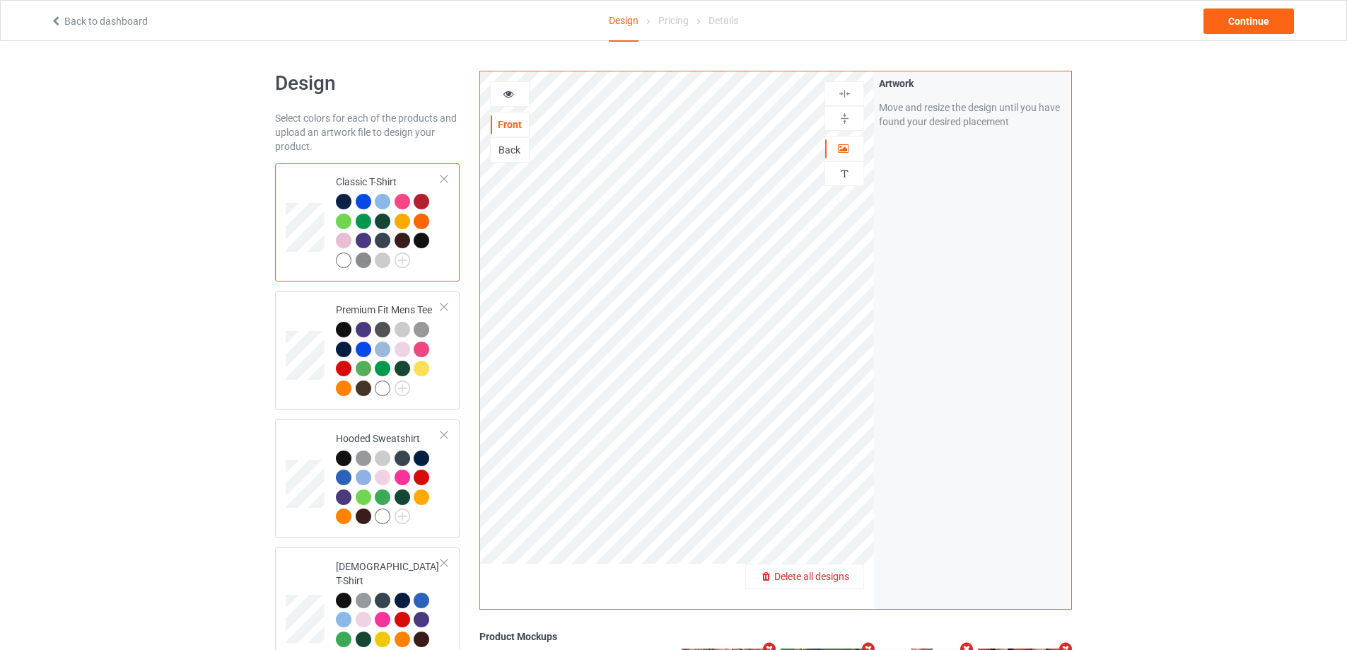
click at [839, 578] on span "Delete all designs" at bounding box center [811, 576] width 75 height 11
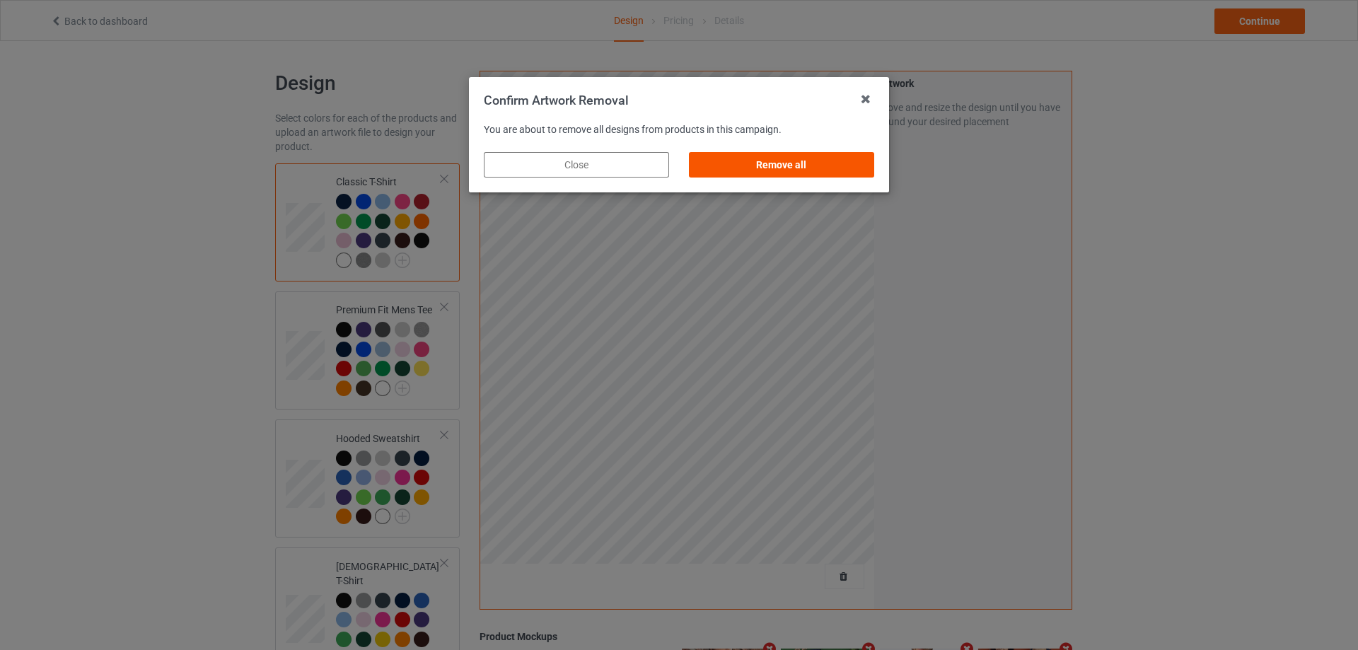
drag, startPoint x: 829, startPoint y: 182, endPoint x: 835, endPoint y: 175, distance: 9.1
click at [829, 181] on div "Remove all" at bounding box center [781, 164] width 205 height 45
click at [836, 172] on div "Remove all" at bounding box center [781, 164] width 185 height 25
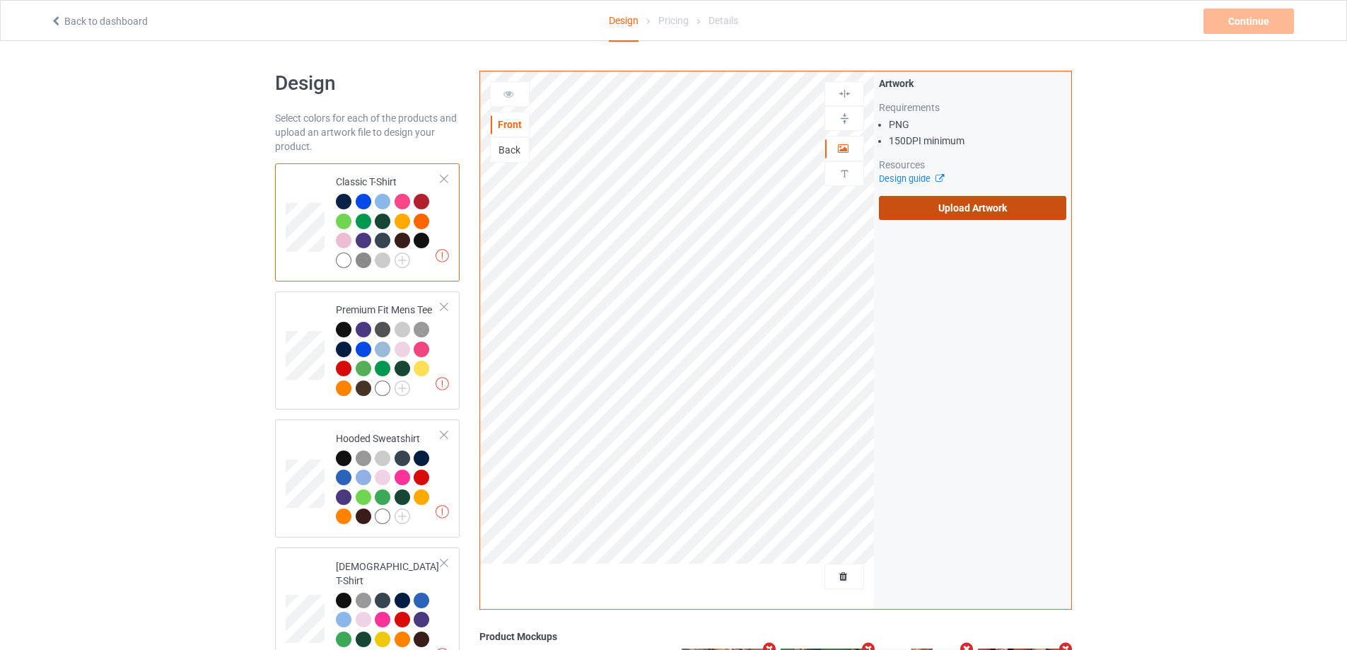
click at [974, 216] on label "Upload Artwork" at bounding box center [972, 208] width 187 height 24
click at [0, 0] on input "Upload Artwork" at bounding box center [0, 0] width 0 height 0
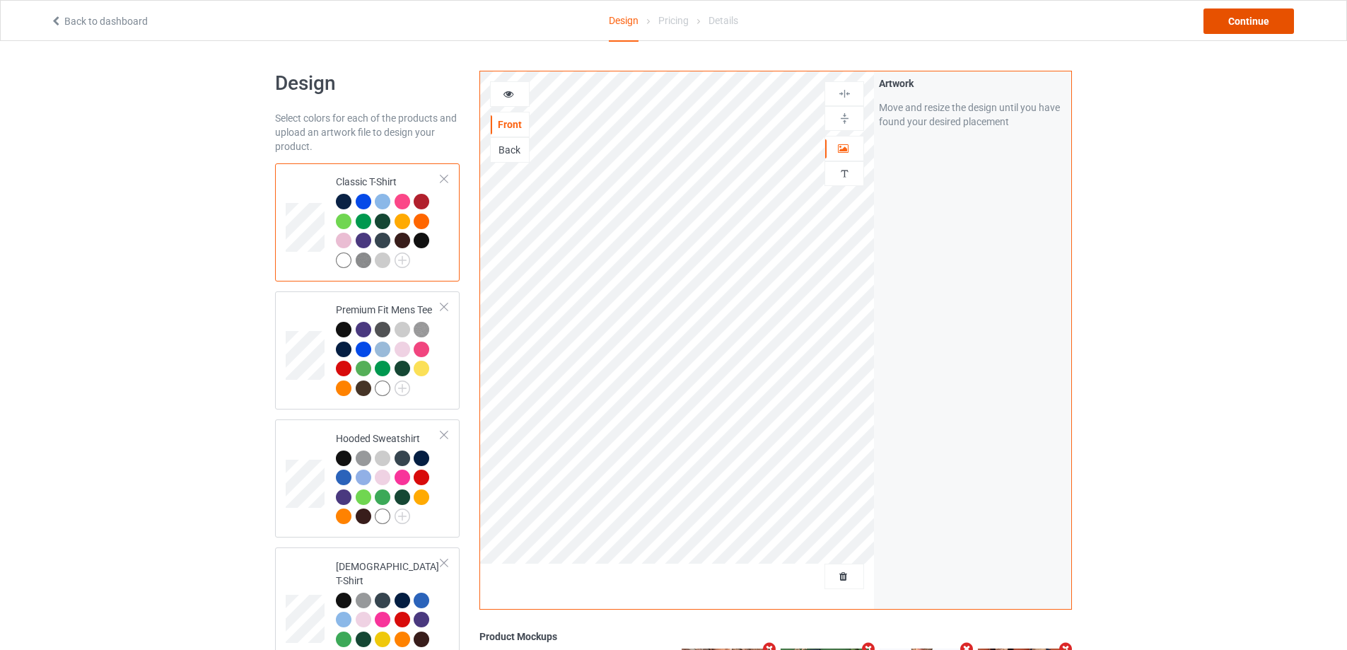
click at [1263, 18] on div "Continue" at bounding box center [1249, 20] width 91 height 25
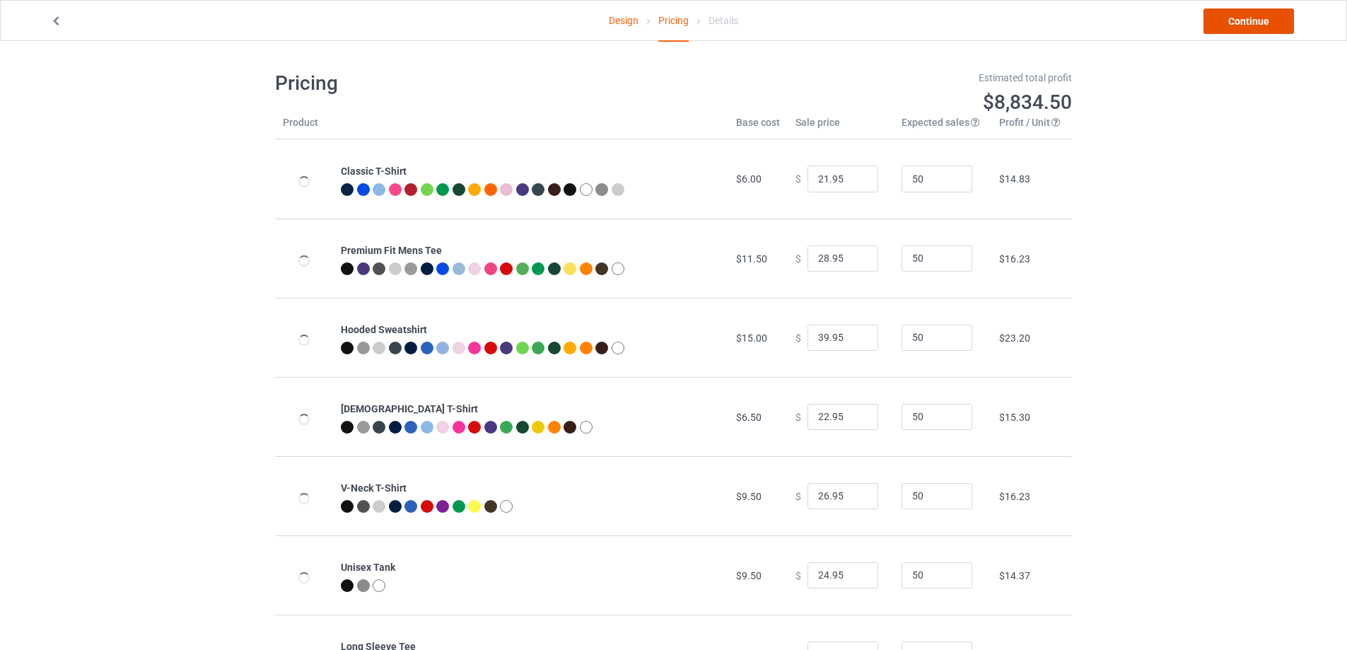
click at [1263, 18] on link "Continue" at bounding box center [1249, 20] width 91 height 25
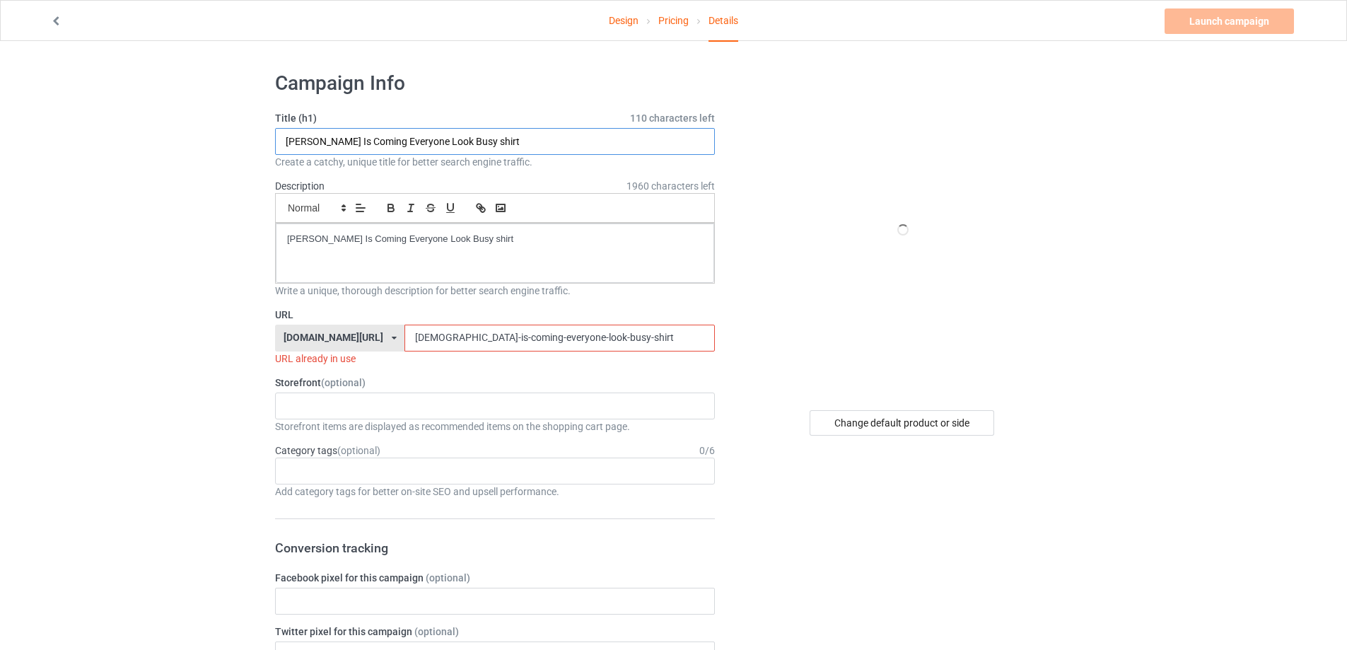
drag, startPoint x: 491, startPoint y: 146, endPoint x: 168, endPoint y: 142, distance: 322.5
paste input "[PERSON_NAME] Pride Fashionably Late"
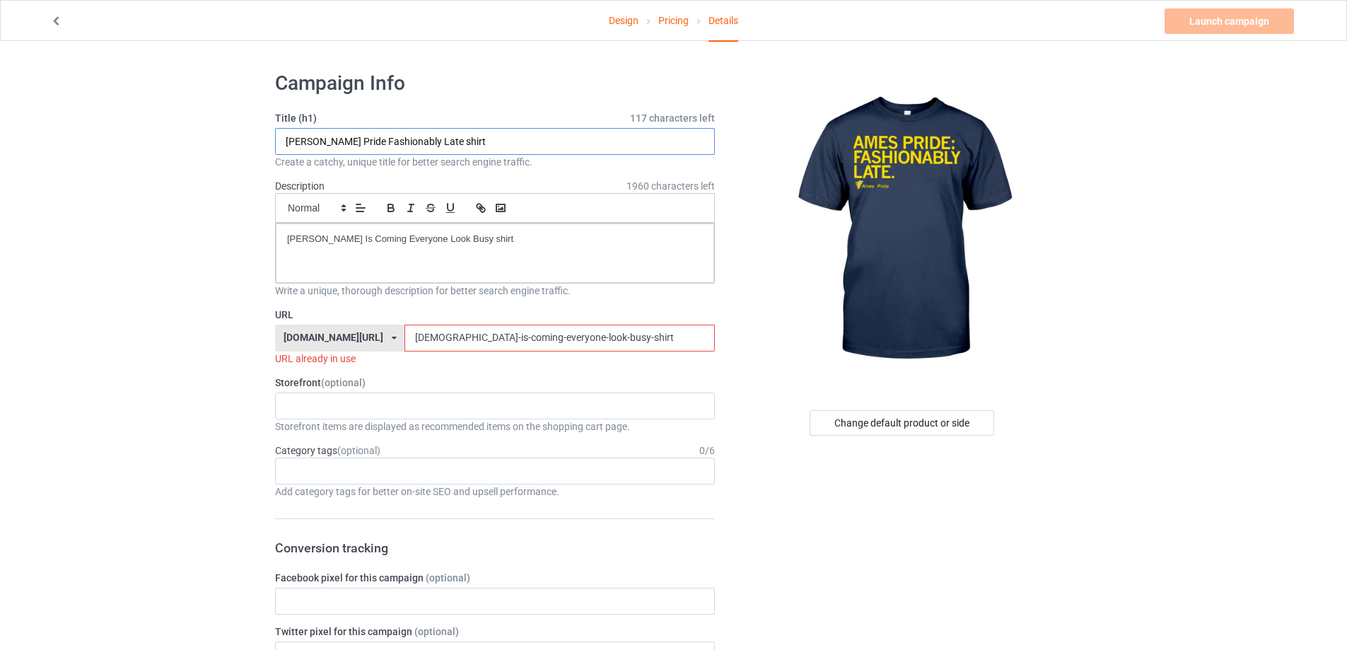
type input "[PERSON_NAME] Pride Fashionably Late shirt"
drag, startPoint x: 205, startPoint y: 241, endPoint x: 192, endPoint y: 241, distance: 13.4
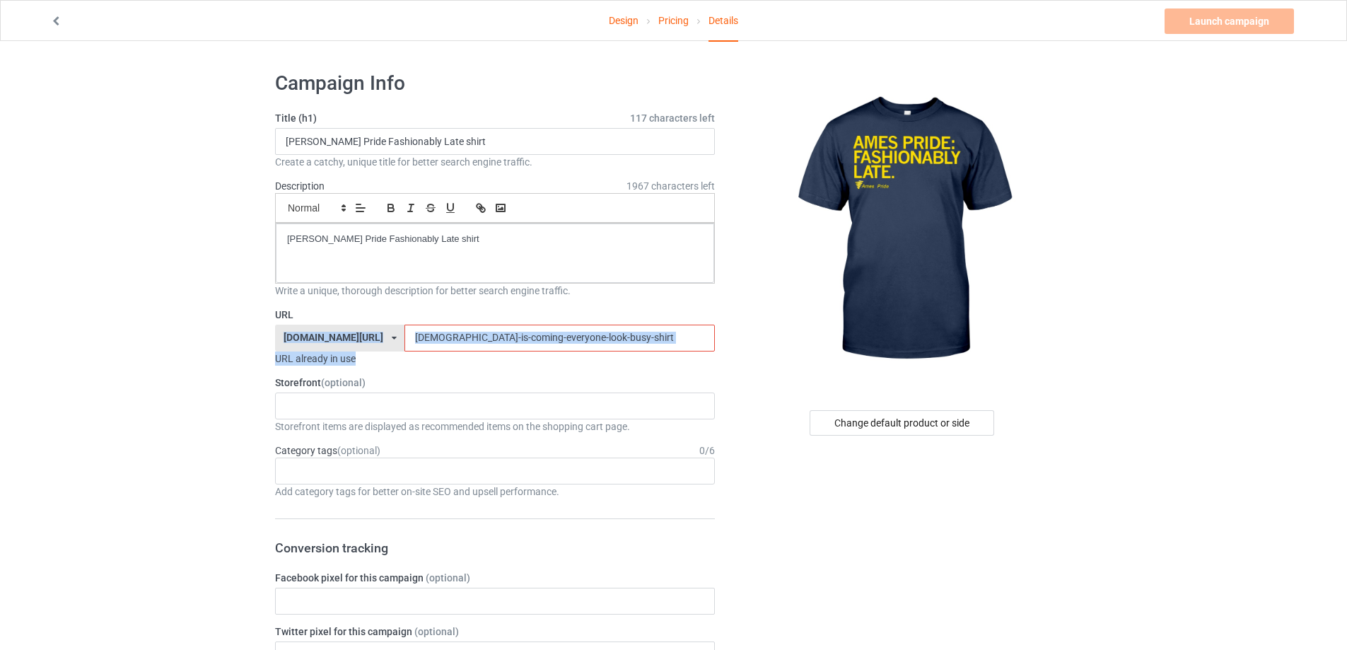
drag, startPoint x: 502, startPoint y: 344, endPoint x: 235, endPoint y: 341, distance: 267.3
click at [573, 346] on input "[DEMOGRAPHIC_DATA]-is-coming-everyone-look-busy-shirt" at bounding box center [559, 338] width 310 height 27
drag, startPoint x: 476, startPoint y: 333, endPoint x: 317, endPoint y: 332, distance: 158.4
click at [286, 332] on div "[DOMAIN_NAME][URL] [DOMAIN_NAME][URL] [DOMAIN_NAME][URL] 5cd2f964b197f721e1cad2…" at bounding box center [495, 338] width 440 height 27
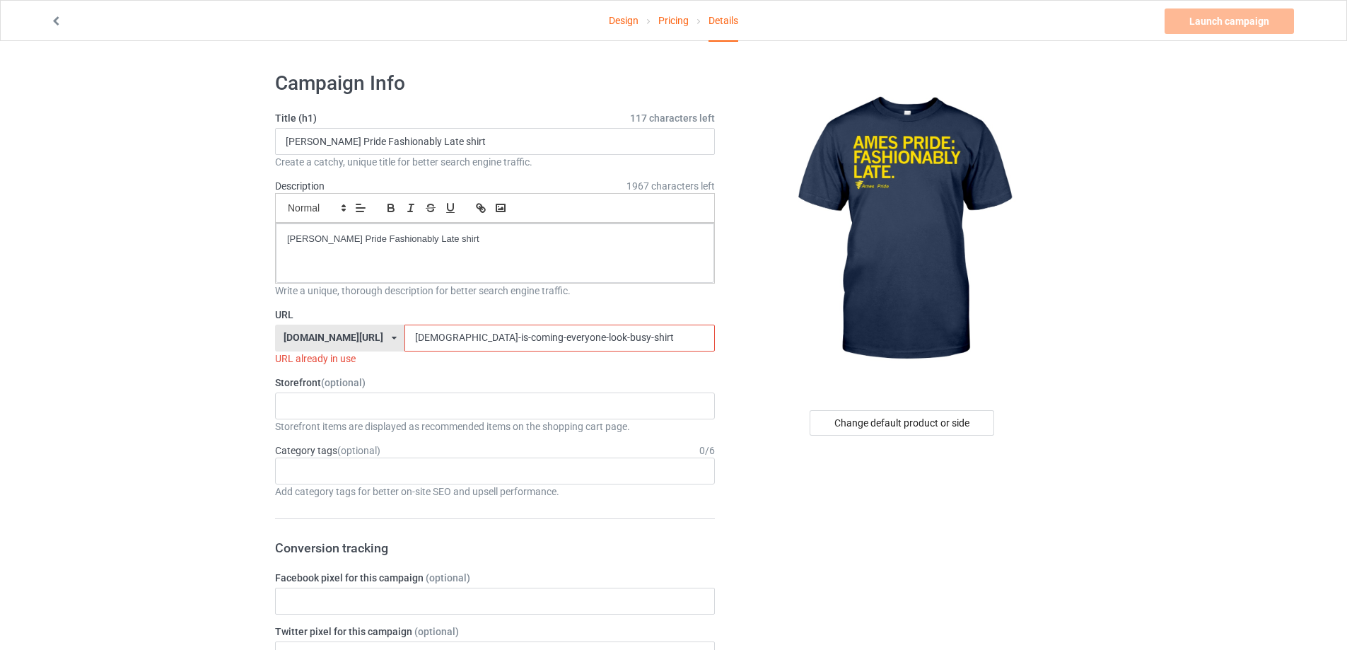
paste input "ames-pride-fashionably-late"
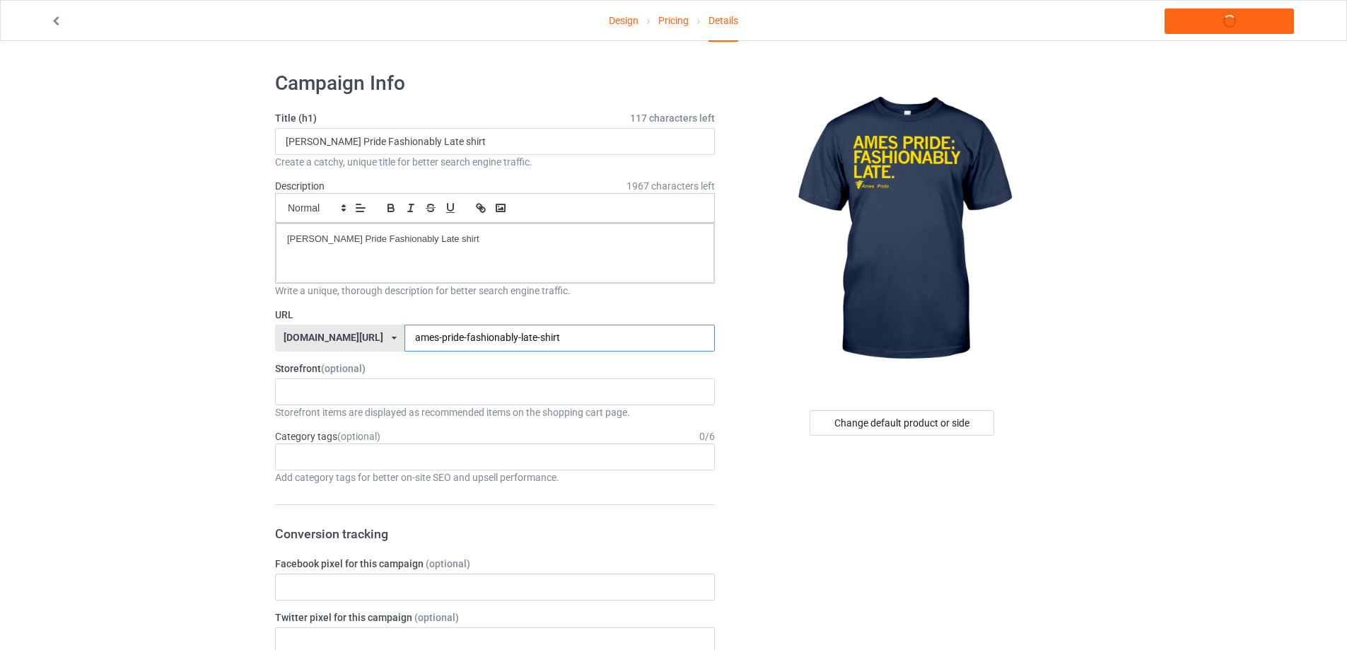
type input "ames-pride-fashionably-late-shirt"
drag, startPoint x: 440, startPoint y: 231, endPoint x: 166, endPoint y: 216, distance: 274.1
copy p "[PERSON_NAME] Pride Fashionably Late shirt"
click at [1213, 26] on link "Launch campaign" at bounding box center [1229, 20] width 129 height 25
